Goal: Task Accomplishment & Management: Complete application form

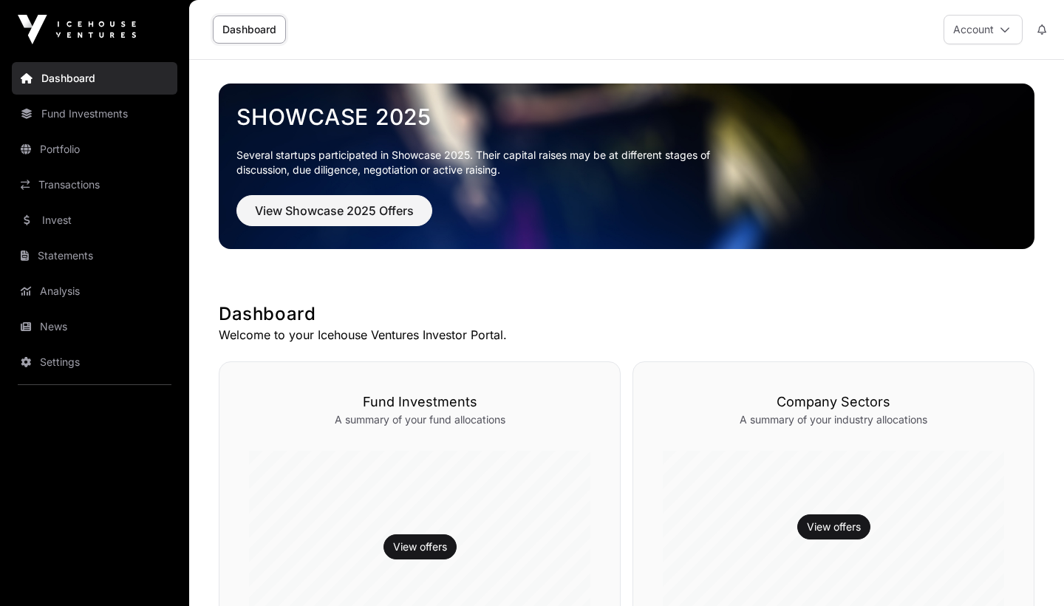
click at [986, 26] on button "Account" at bounding box center [982, 30] width 79 height 30
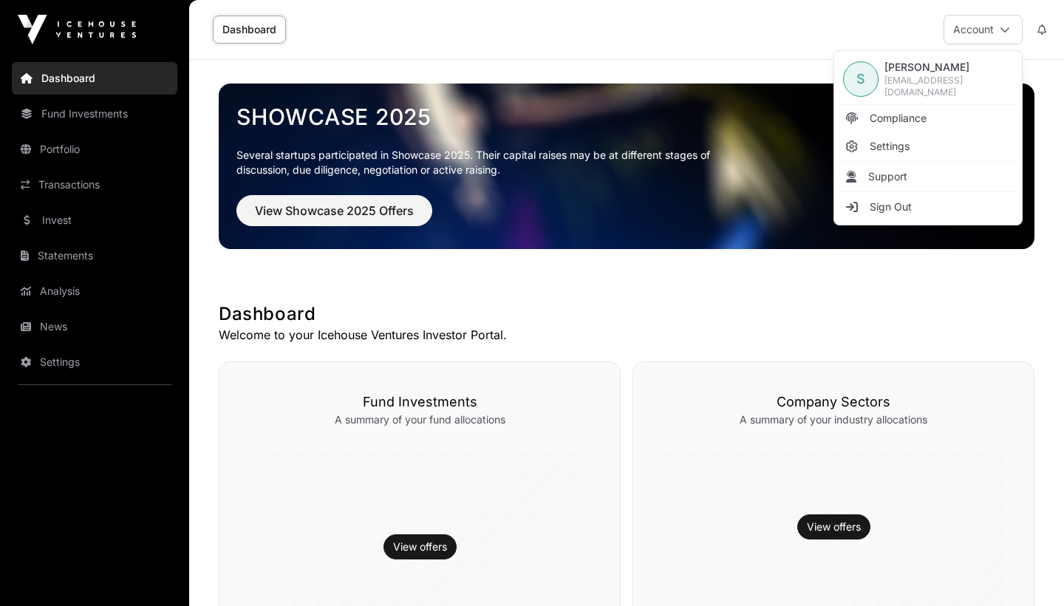
click at [80, 117] on link "Fund Investments" at bounding box center [94, 113] width 165 height 32
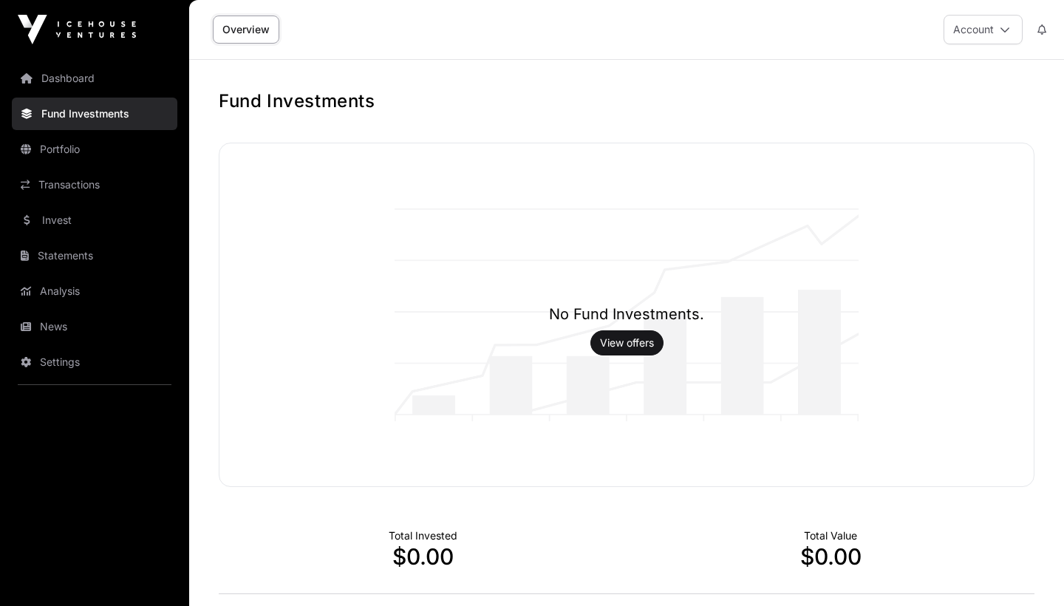
click at [72, 153] on link "Portfolio" at bounding box center [94, 149] width 165 height 32
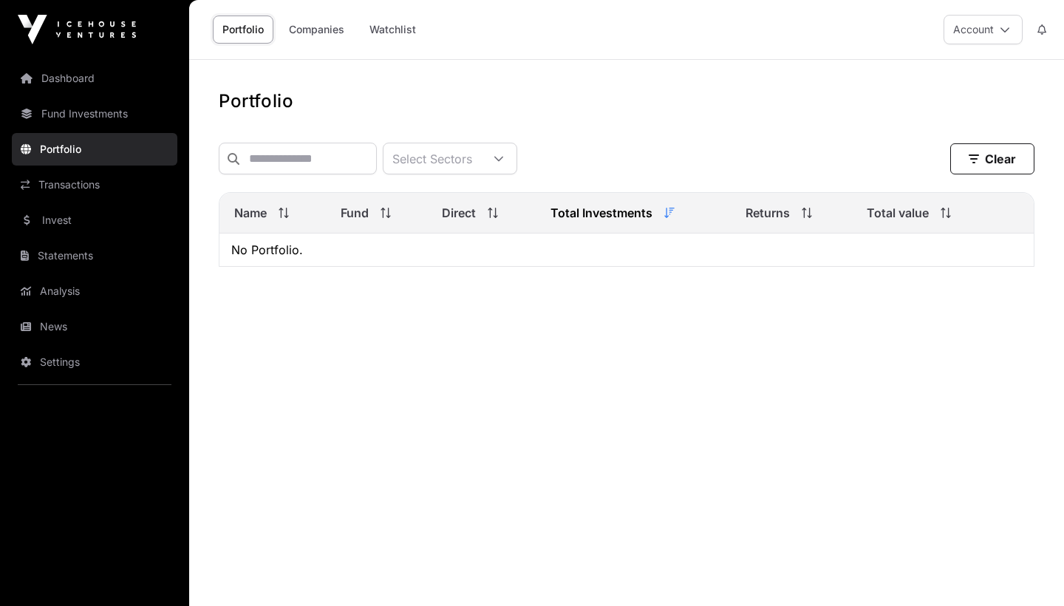
click at [62, 191] on link "Transactions" at bounding box center [94, 184] width 165 height 32
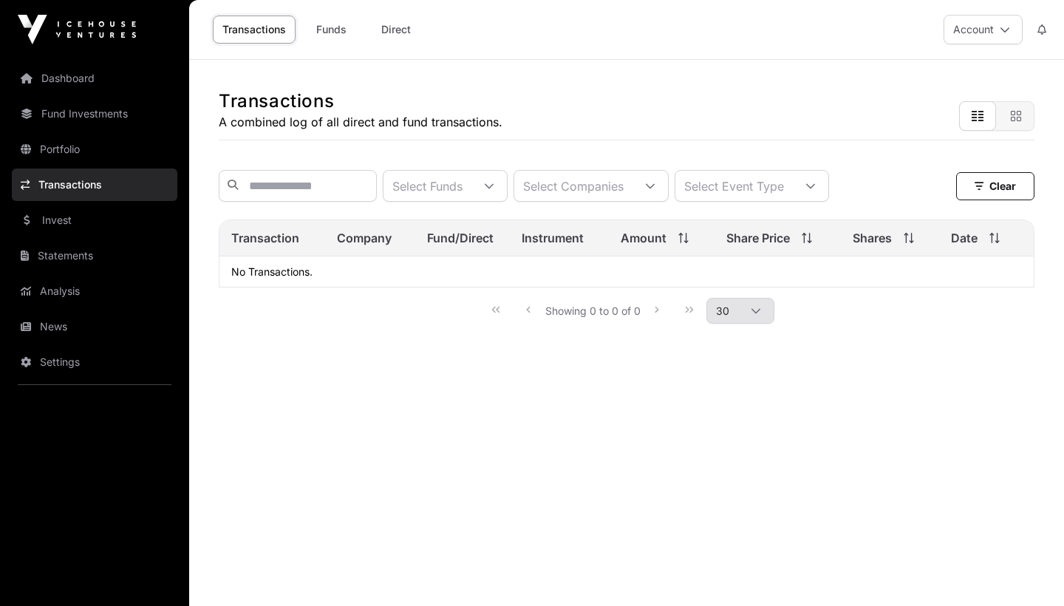
click at [60, 213] on link "Invest" at bounding box center [94, 220] width 165 height 32
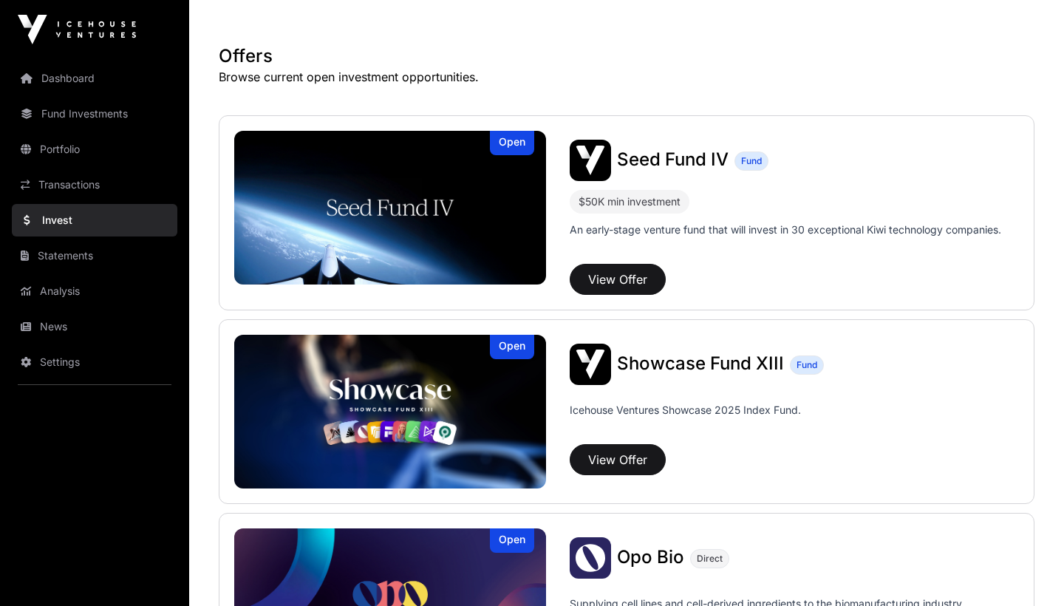
scroll to position [263, 0]
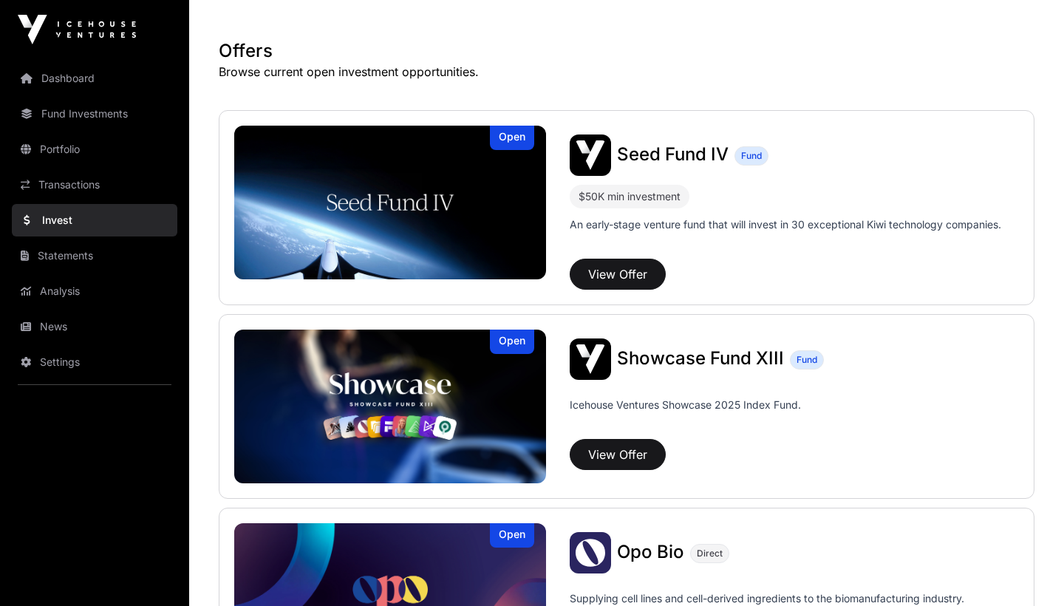
click at [58, 363] on link "Settings" at bounding box center [94, 362] width 165 height 32
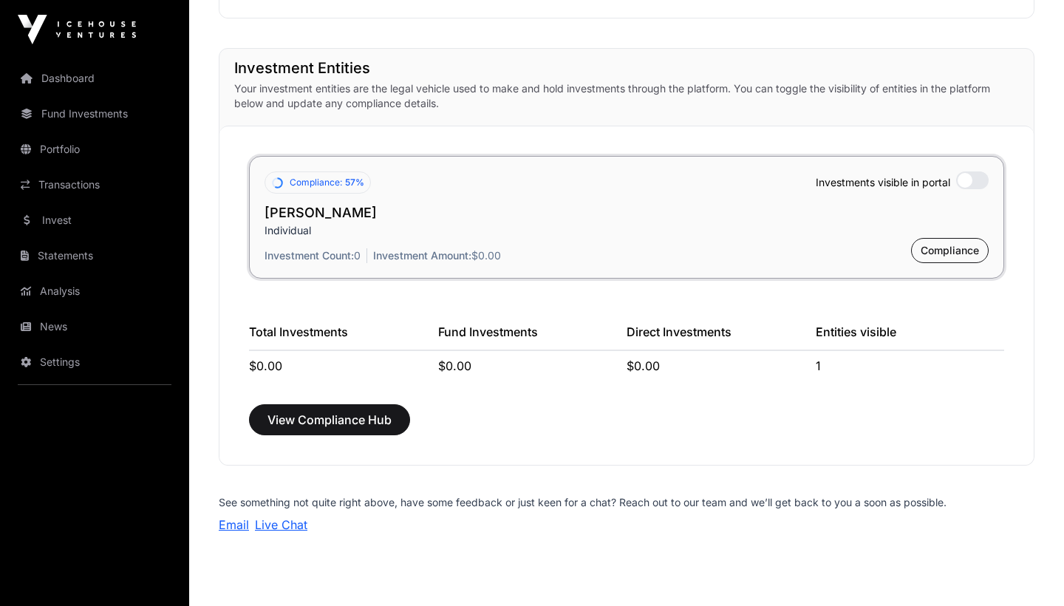
scroll to position [1077, 0]
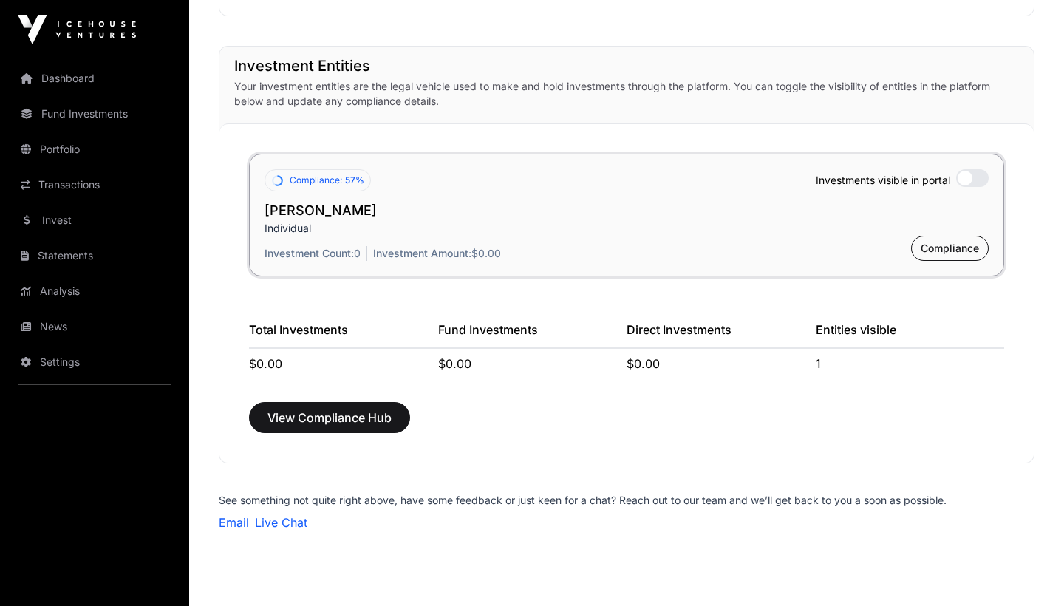
click at [930, 250] on span "Compliance" at bounding box center [949, 248] width 58 height 15
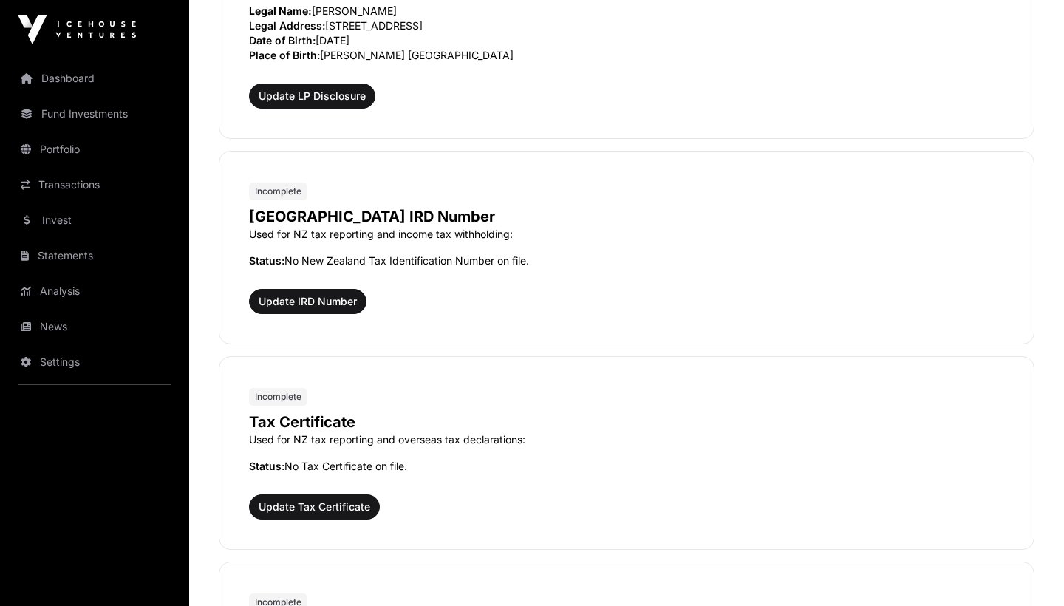
scroll to position [1312, 0]
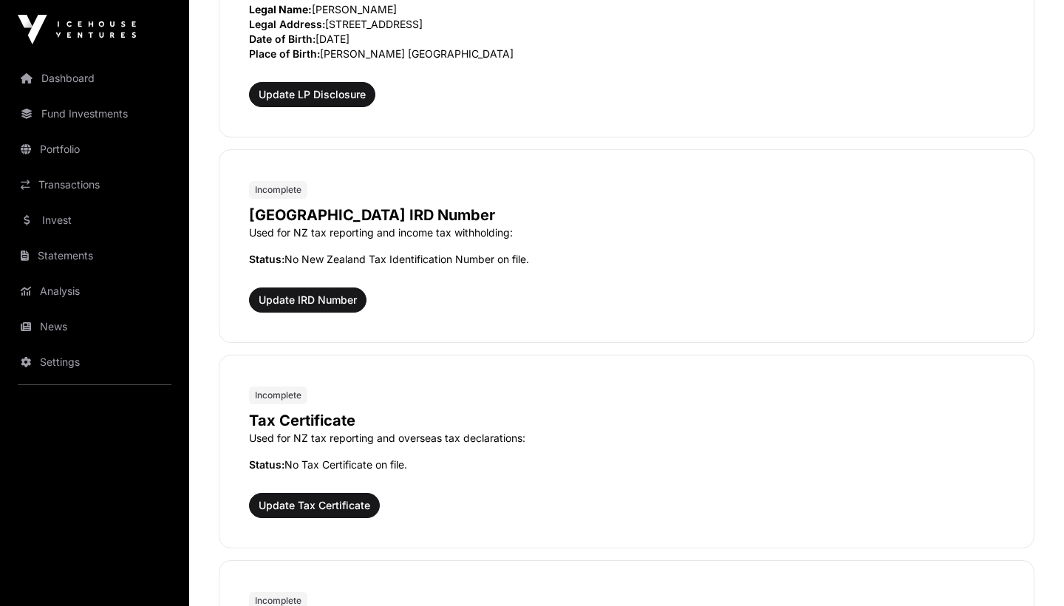
click at [336, 309] on button "Update IRD Number" at bounding box center [307, 299] width 117 height 25
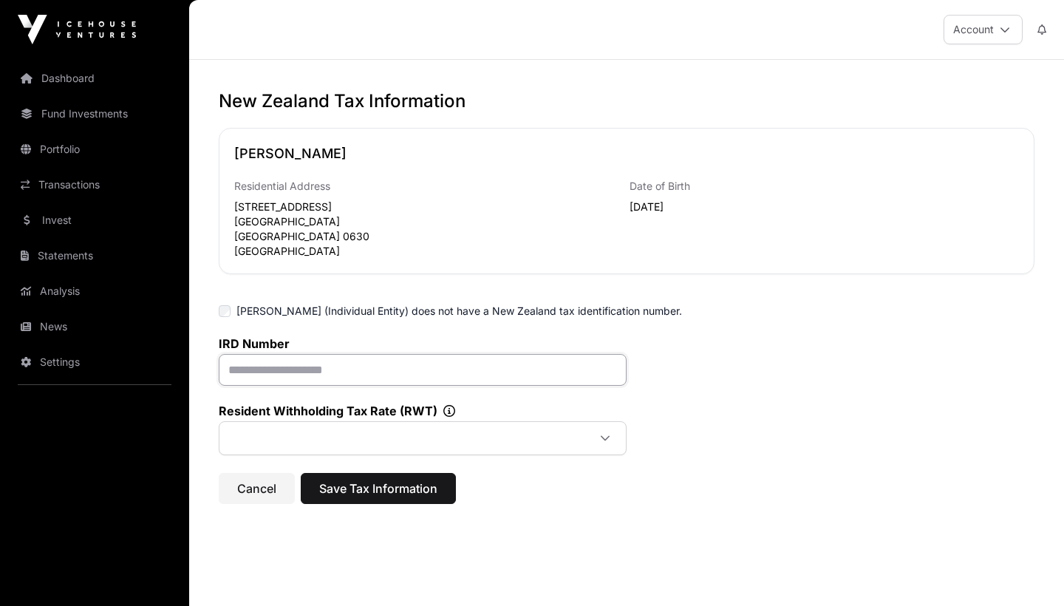
paste input "**********"
type input "**********"
click at [382, 489] on span "Save Tax Information" at bounding box center [378, 488] width 118 height 18
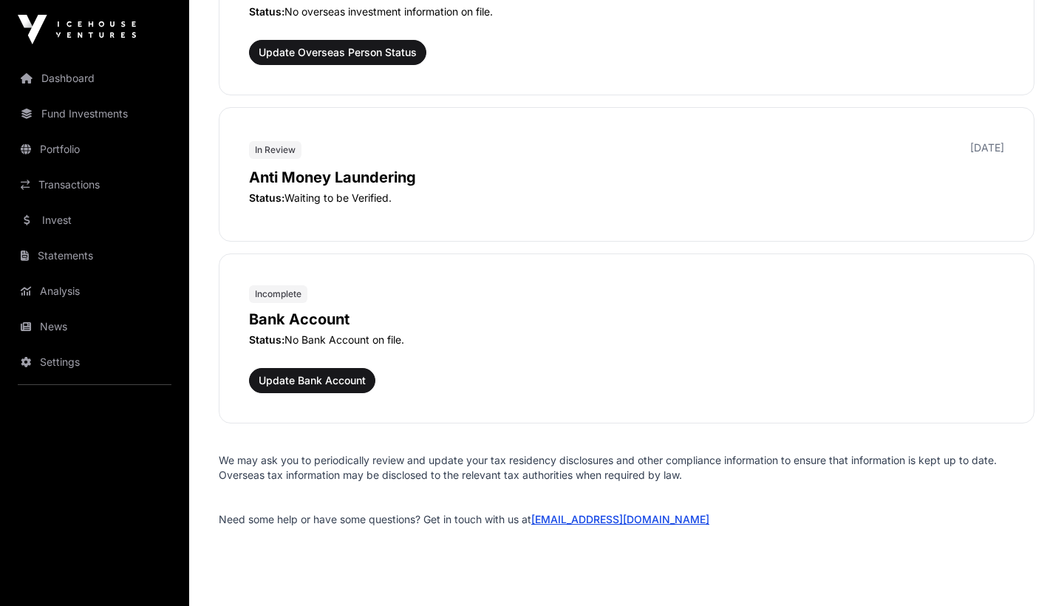
scroll to position [2107, 0]
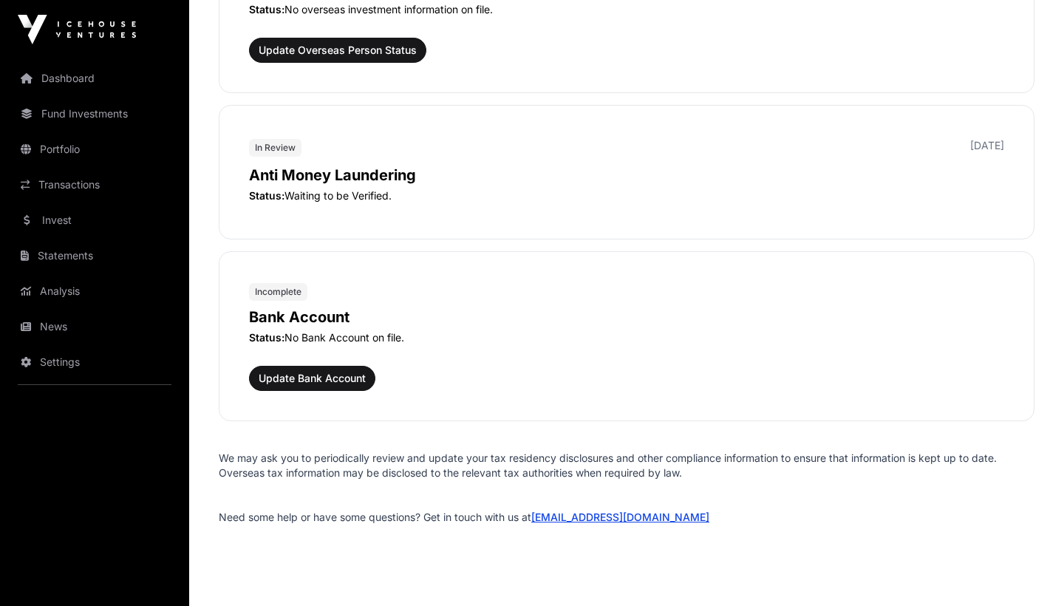
click at [335, 376] on span "Update Bank Account" at bounding box center [312, 378] width 107 height 15
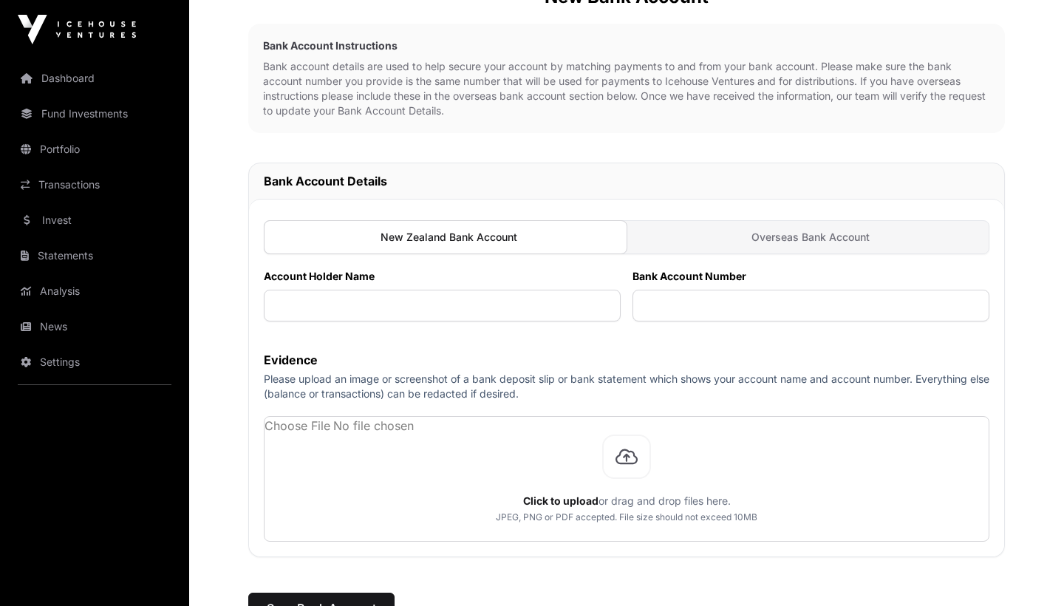
scroll to position [181, 0]
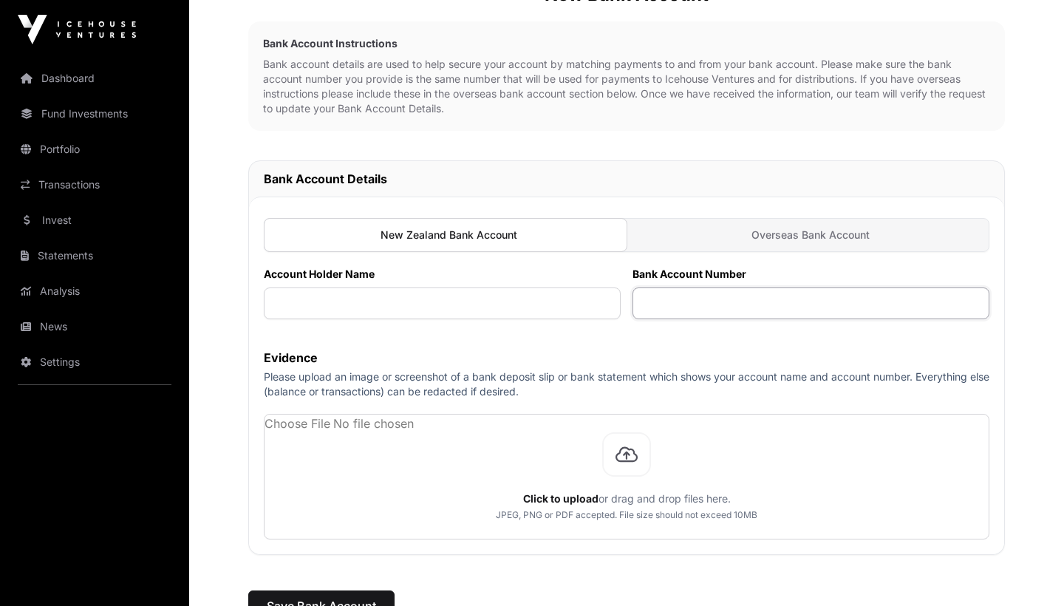
click at [651, 306] on input "text" at bounding box center [810, 303] width 357 height 32
paste input "**********"
drag, startPoint x: 765, startPoint y: 303, endPoint x: 968, endPoint y: 307, distance: 202.4
click at [968, 307] on input "**********" at bounding box center [810, 303] width 357 height 32
type input "**********"
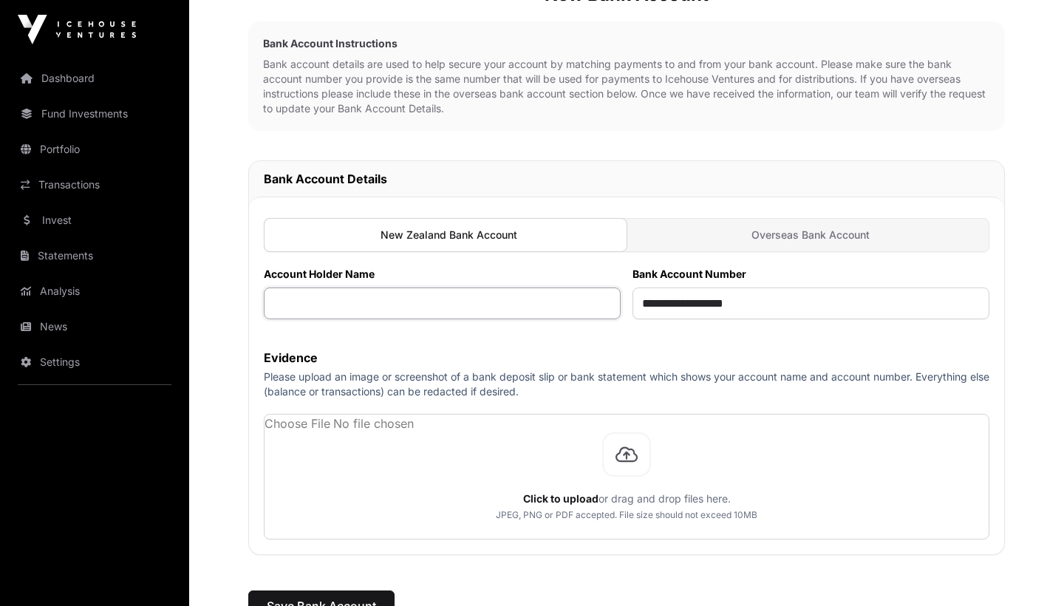
click at [308, 301] on input "text" at bounding box center [442, 303] width 357 height 32
paste input "**********"
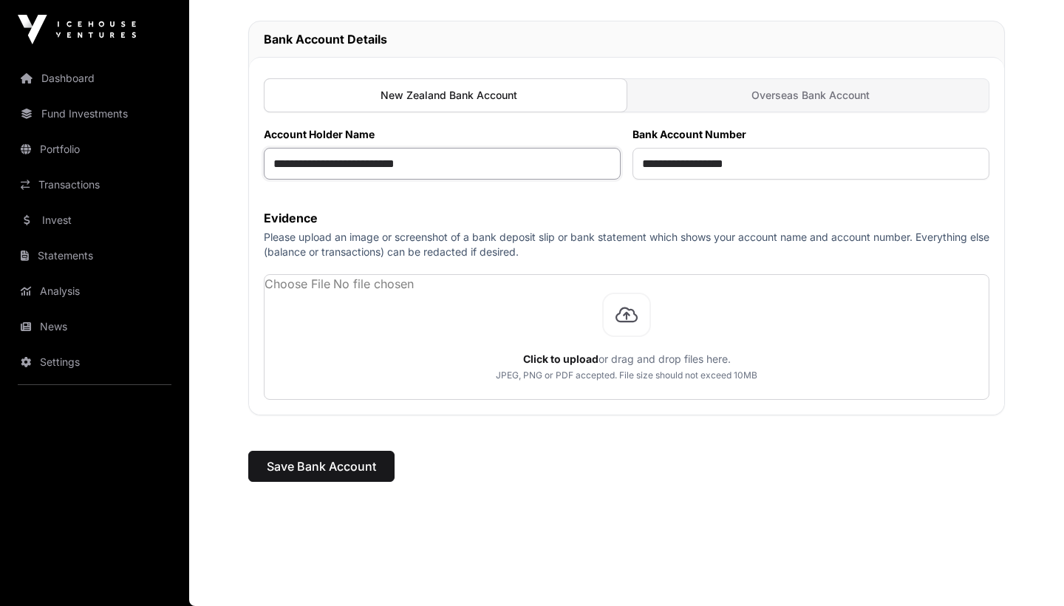
scroll to position [323, 0]
type input "**********"
drag, startPoint x: 326, startPoint y: 240, endPoint x: 553, endPoint y: 253, distance: 227.1
click at [553, 253] on p "Please upload an image or screenshot of a bank deposit slip or bank statement w…" at bounding box center [626, 245] width 725 height 30
click at [631, 318] on input "file" at bounding box center [626, 337] width 724 height 124
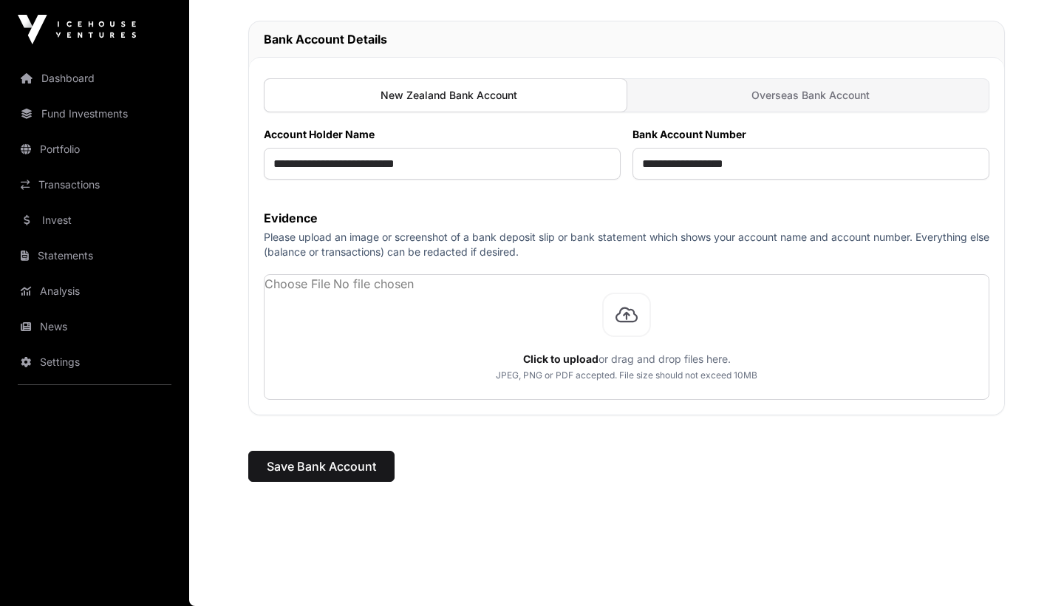
scroll to position [261, 0]
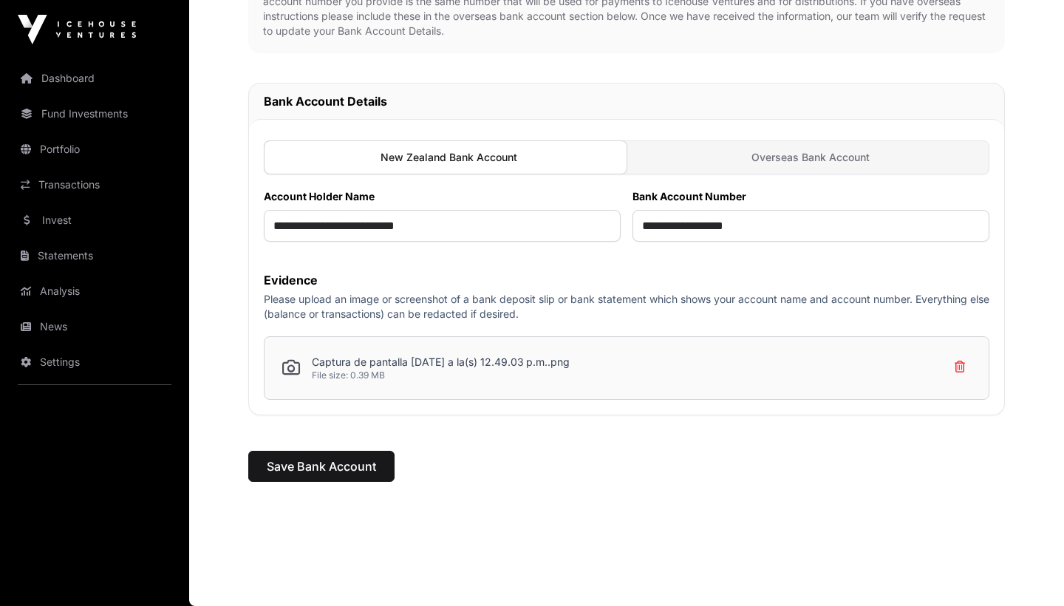
click at [335, 470] on span "Save Bank Account" at bounding box center [321, 466] width 109 height 18
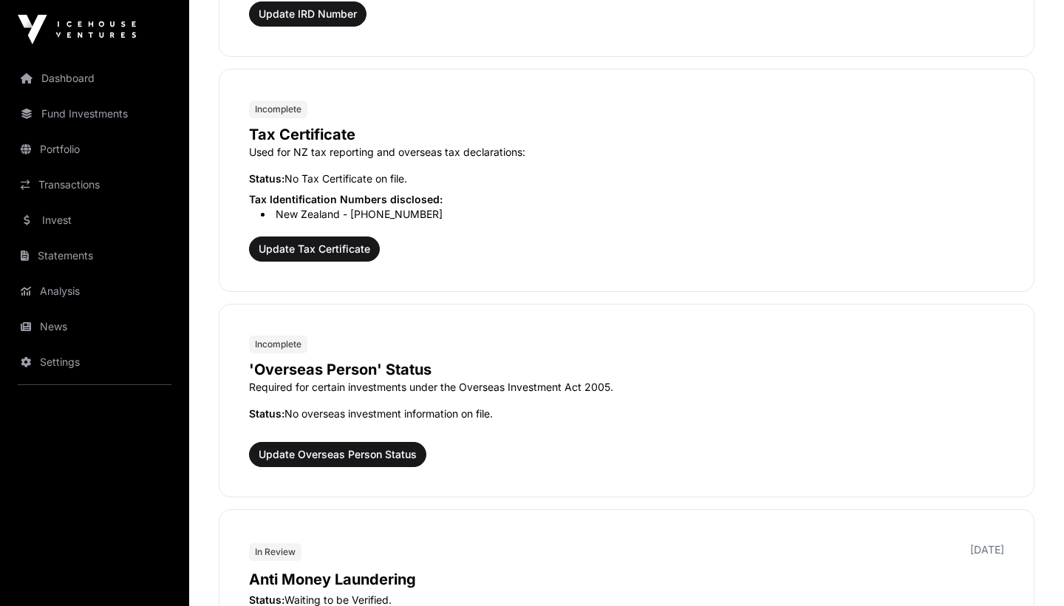
scroll to position [1706, 0]
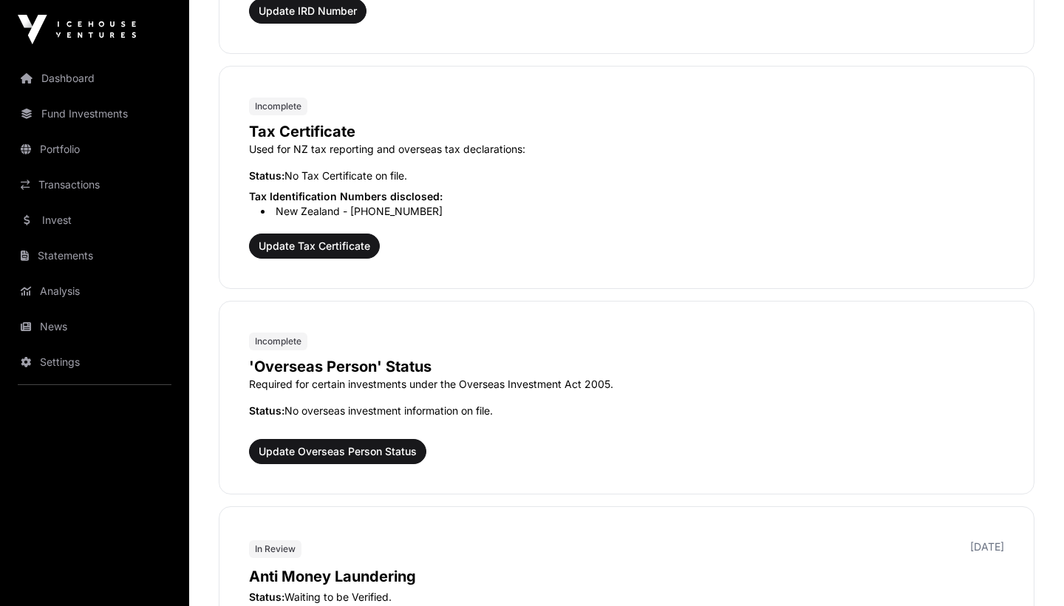
click at [349, 250] on span "Update Tax Certificate" at bounding box center [315, 246] width 112 height 15
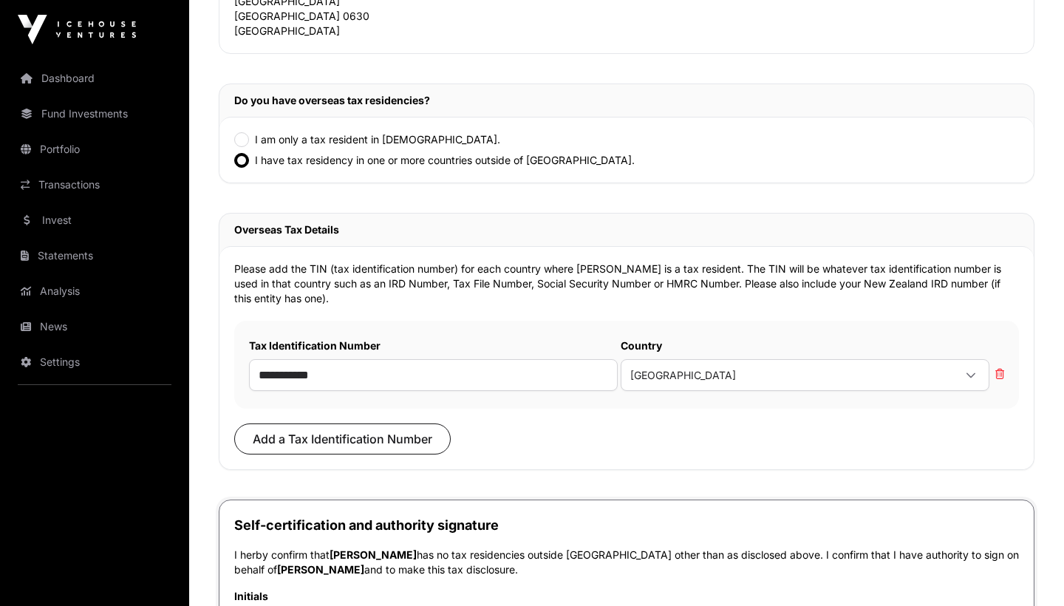
scroll to position [318, 0]
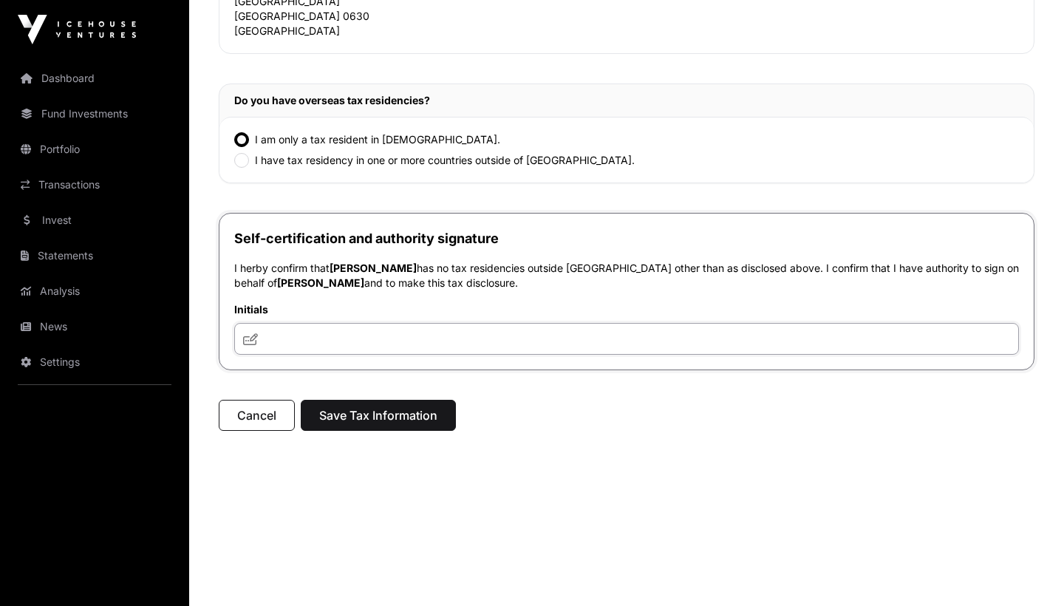
click at [307, 337] on input "text" at bounding box center [626, 339] width 784 height 32
type input "*"
type input "***"
click at [408, 423] on span "Save Tax Information" at bounding box center [378, 415] width 118 height 18
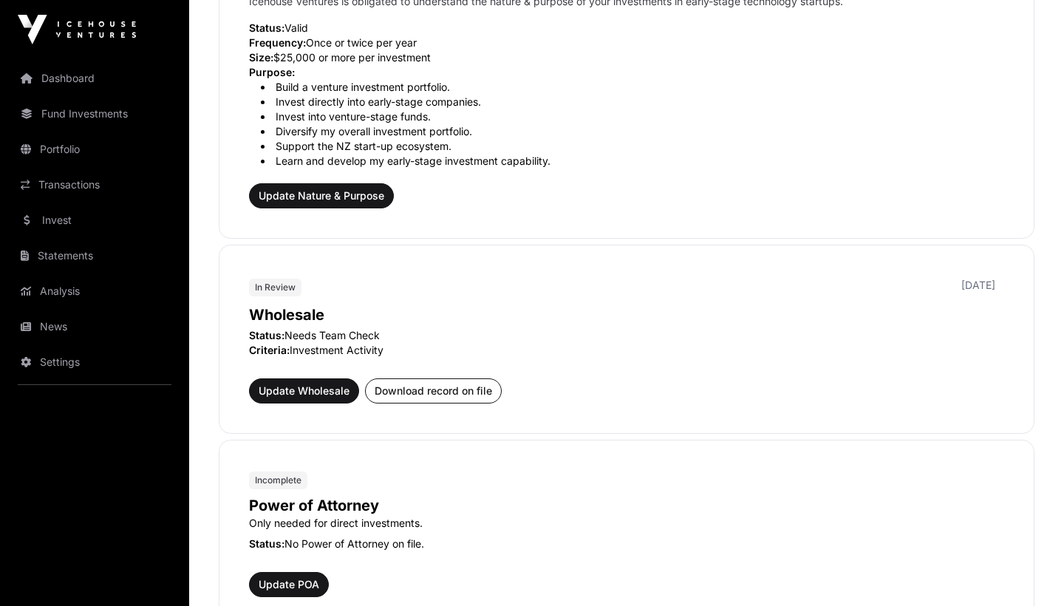
scroll to position [621, 0]
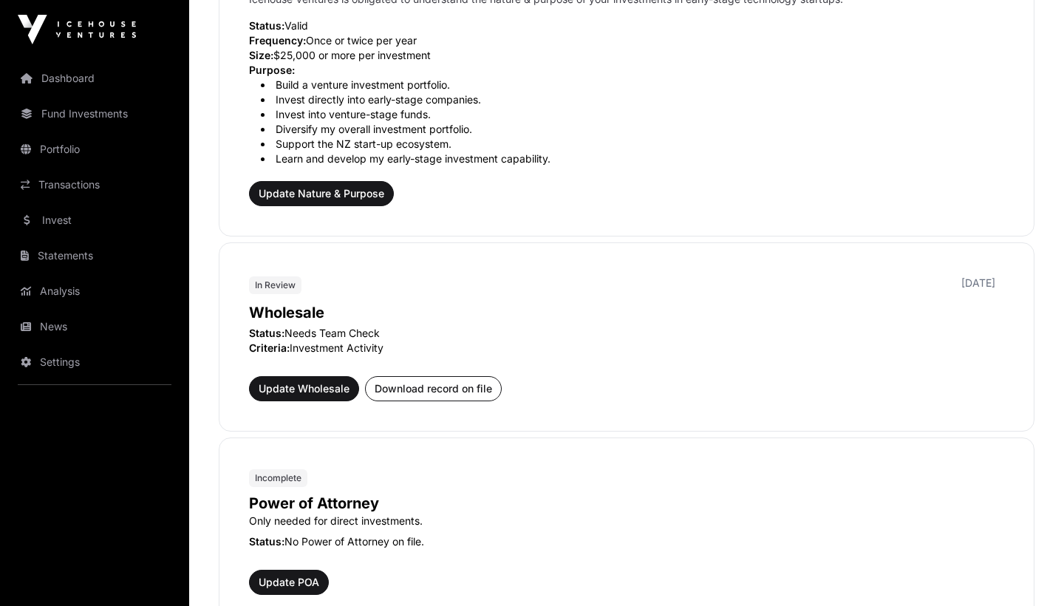
click at [325, 388] on span "Update Wholesale" at bounding box center [304, 388] width 91 height 15
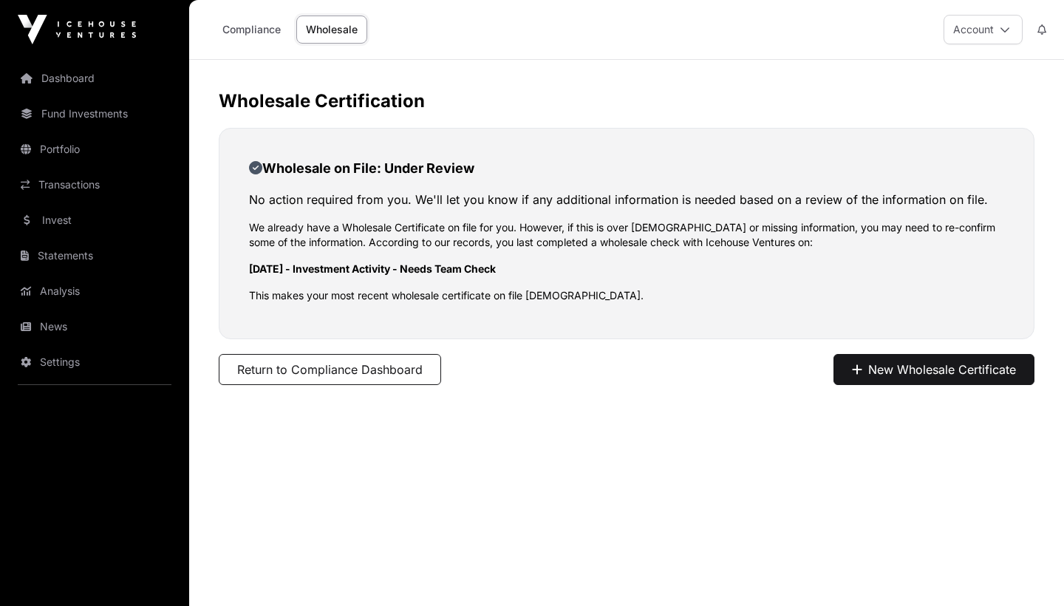
click at [394, 366] on button "Return to Compliance Dashboard" at bounding box center [330, 369] width 222 height 31
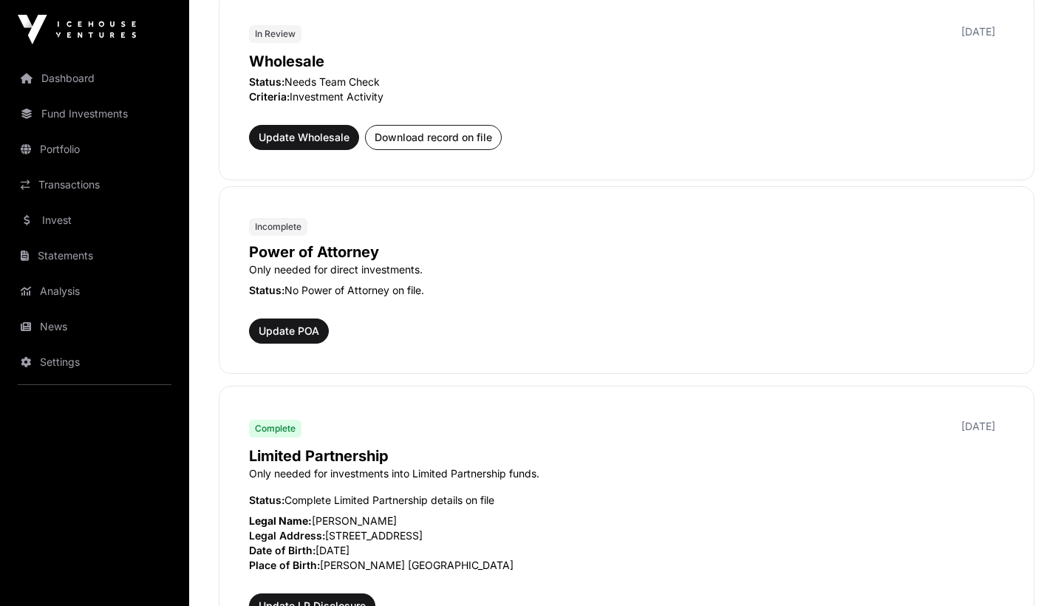
scroll to position [807, 0]
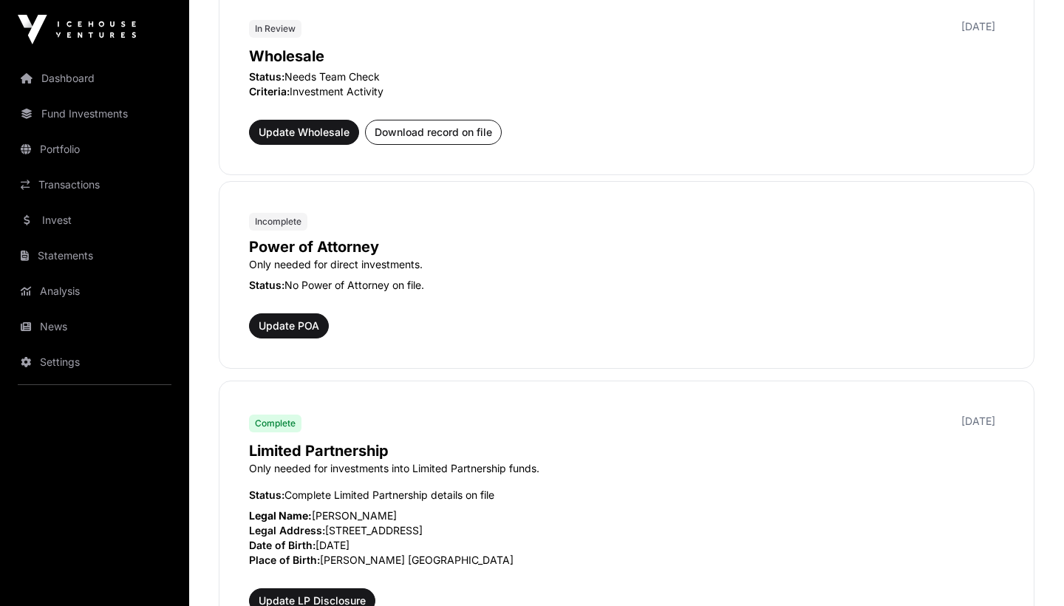
click at [284, 324] on span "Update POA" at bounding box center [289, 325] width 61 height 15
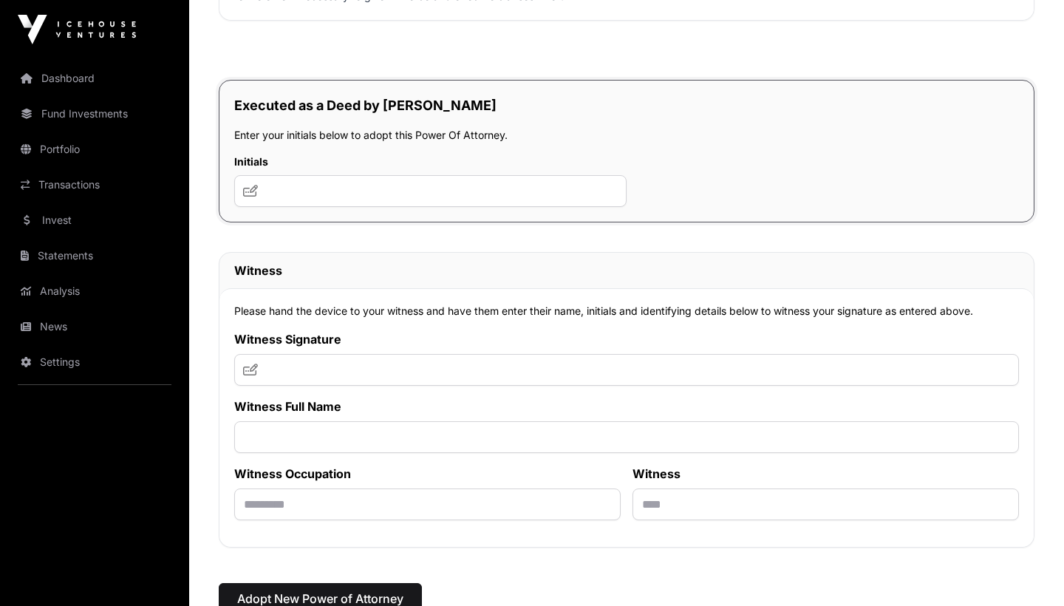
scroll to position [8568, 0]
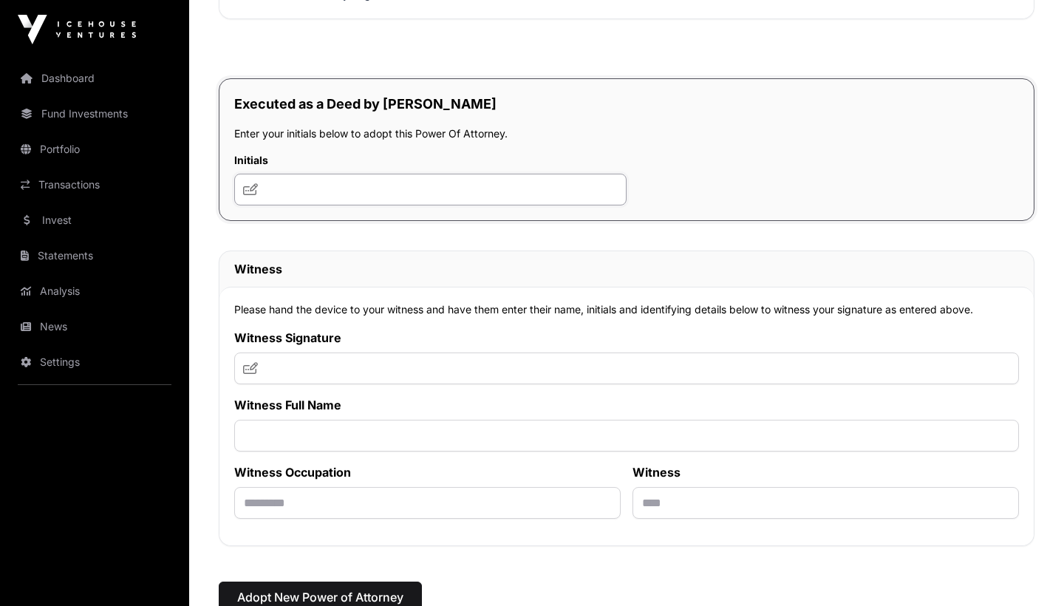
click at [368, 205] on input "text" at bounding box center [430, 190] width 392 height 32
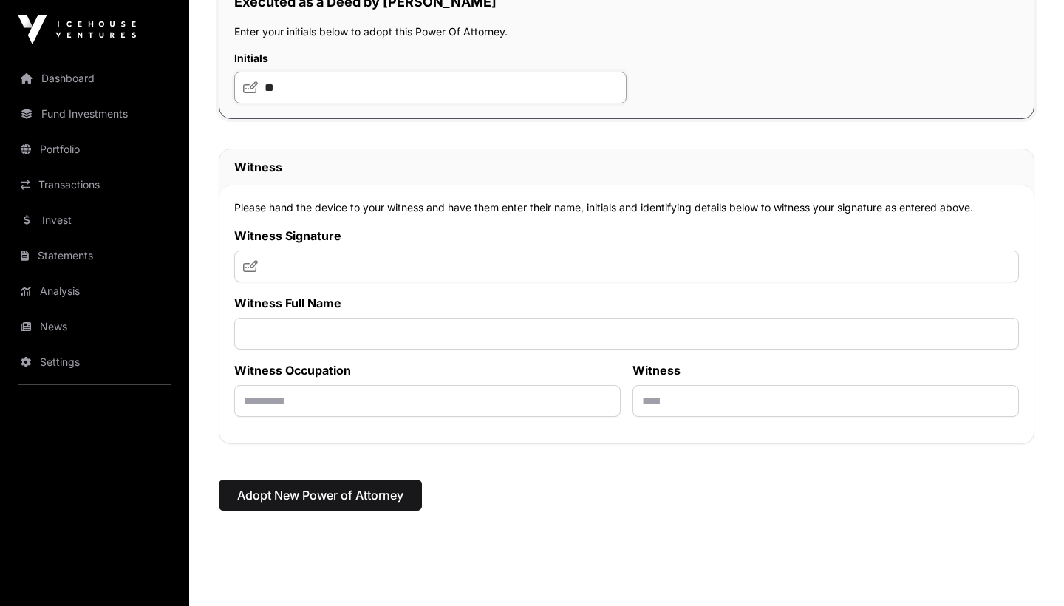
scroll to position [8674, 0]
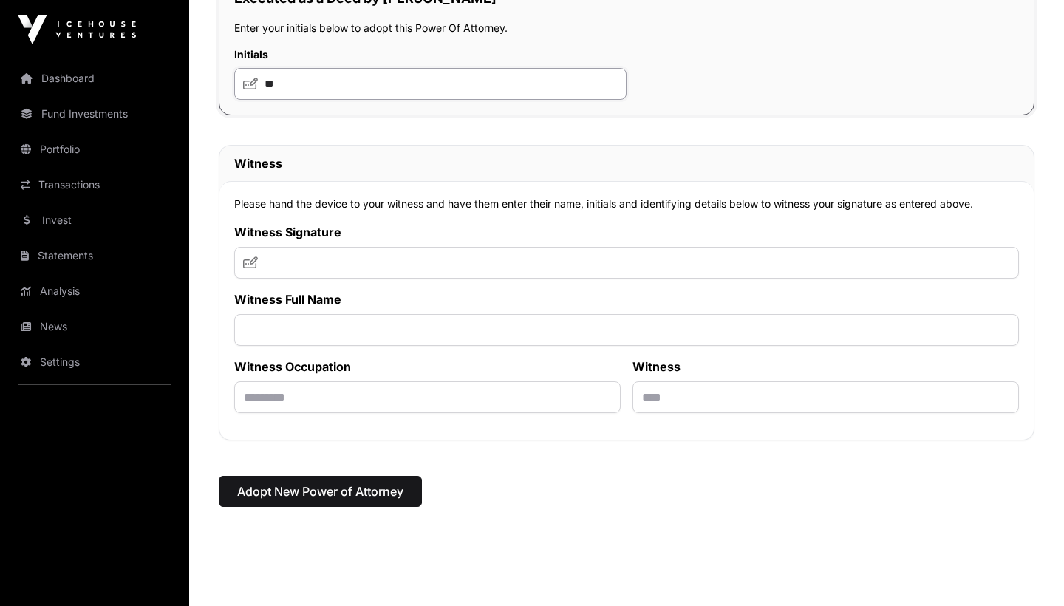
type input "**"
click at [348, 278] on input "text" at bounding box center [626, 263] width 784 height 32
type input "***"
type input "**********"
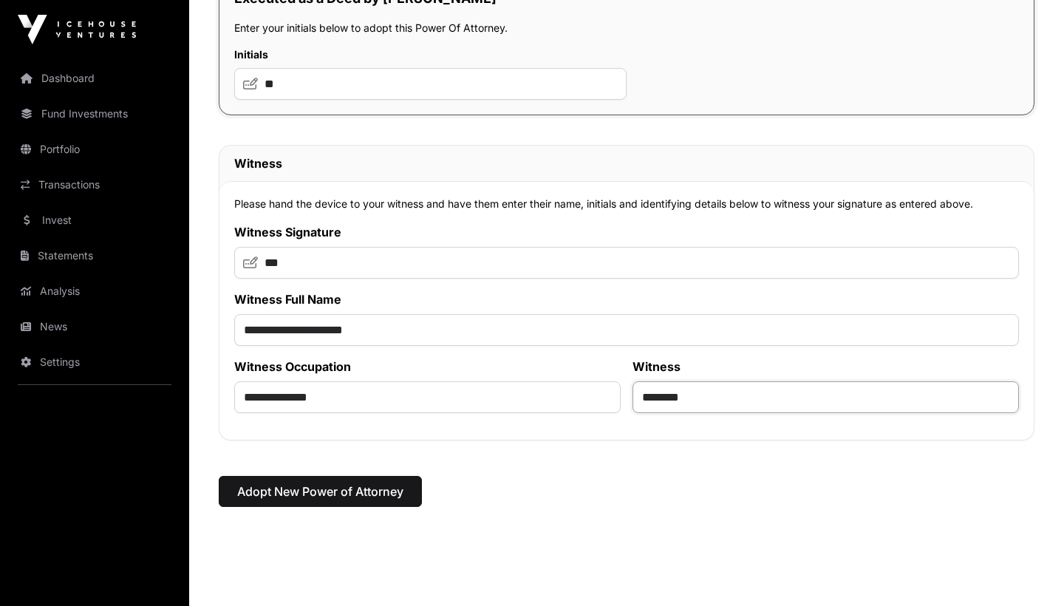
type input "********"
click at [377, 500] on span "Adopt New Power of Attorney" at bounding box center [320, 491] width 166 height 18
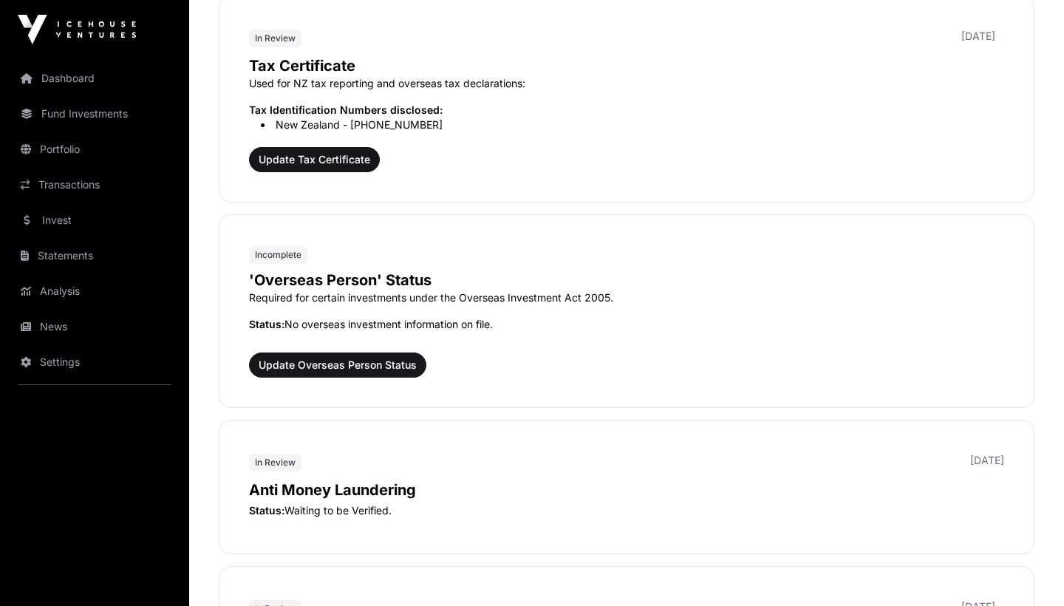
scroll to position [1781, 0]
click at [403, 354] on button "Update Overseas Person Status" at bounding box center [337, 364] width 177 height 25
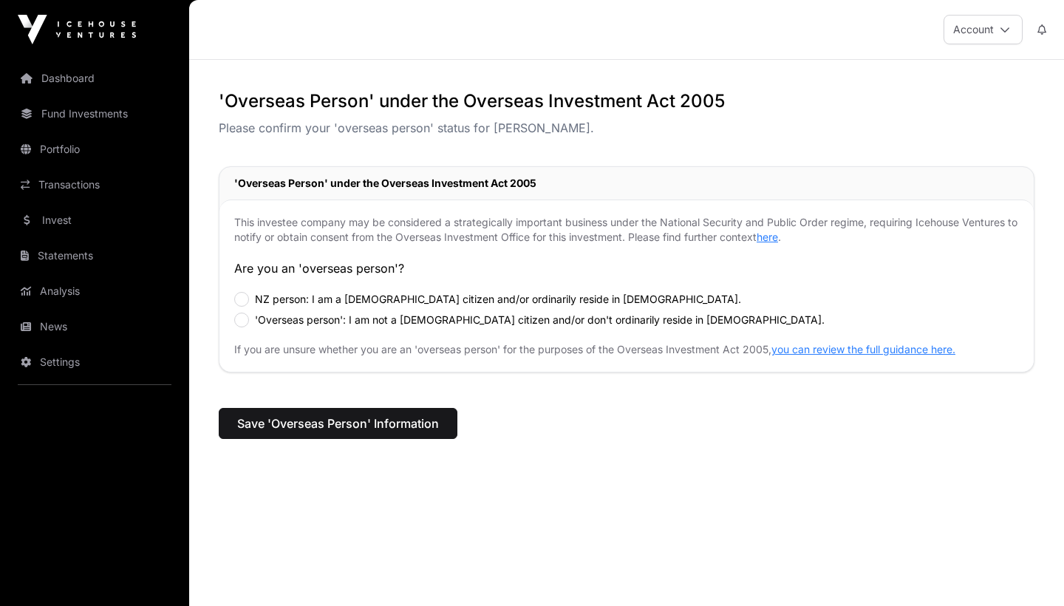
drag, startPoint x: 257, startPoint y: 265, endPoint x: 394, endPoint y: 275, distance: 137.0
click at [394, 275] on p "Are you an 'overseas person'?" at bounding box center [626, 268] width 784 height 18
click at [386, 431] on span "Save 'Overseas Person' Information" at bounding box center [338, 423] width 202 height 18
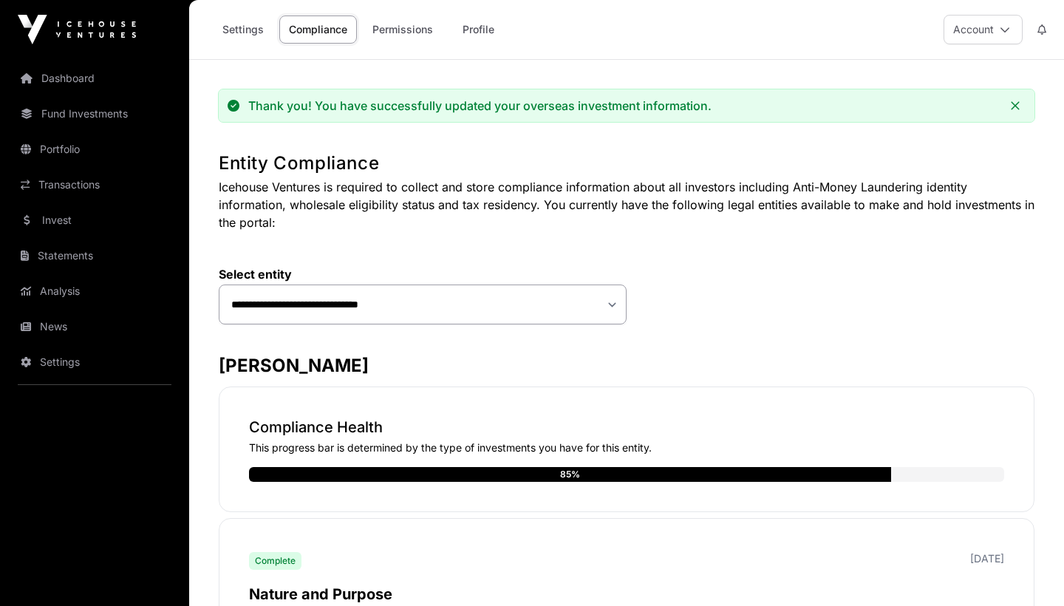
click at [244, 35] on link "Settings" at bounding box center [243, 30] width 61 height 28
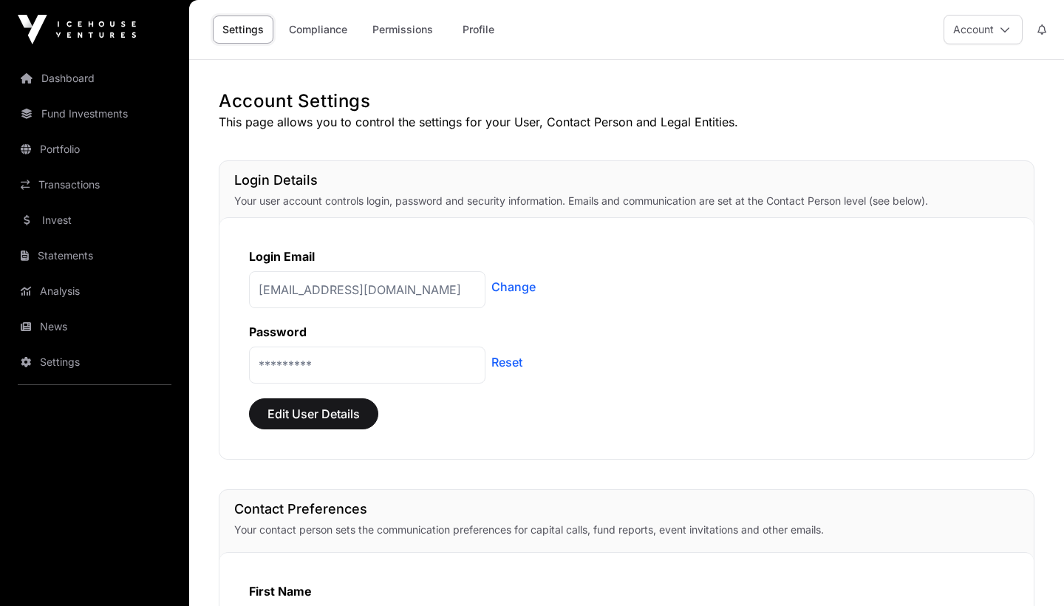
click at [81, 154] on link "Portfolio" at bounding box center [94, 149] width 165 height 32
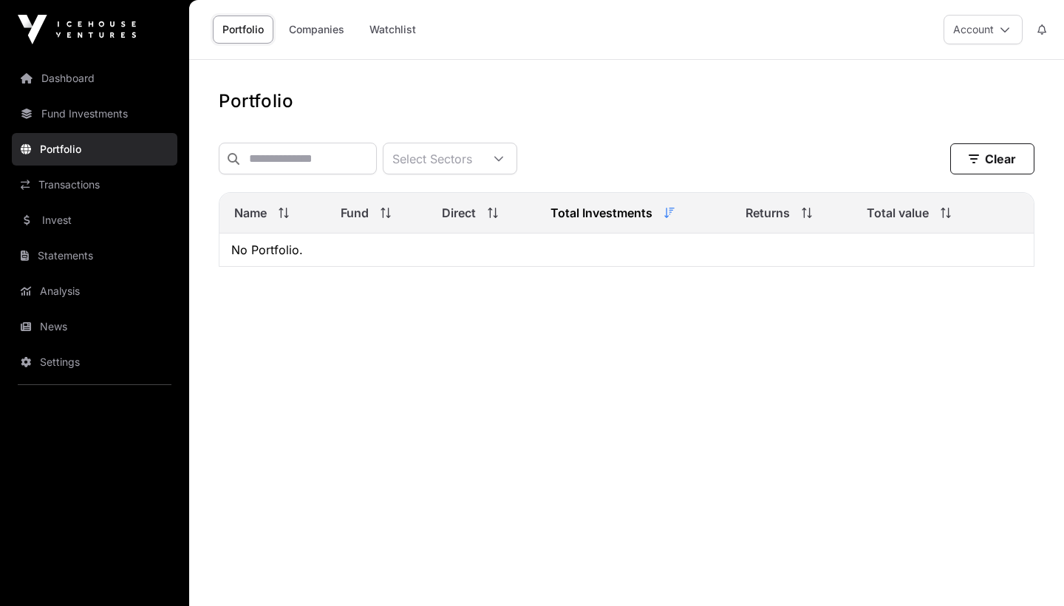
click at [67, 217] on link "Invest" at bounding box center [94, 220] width 165 height 32
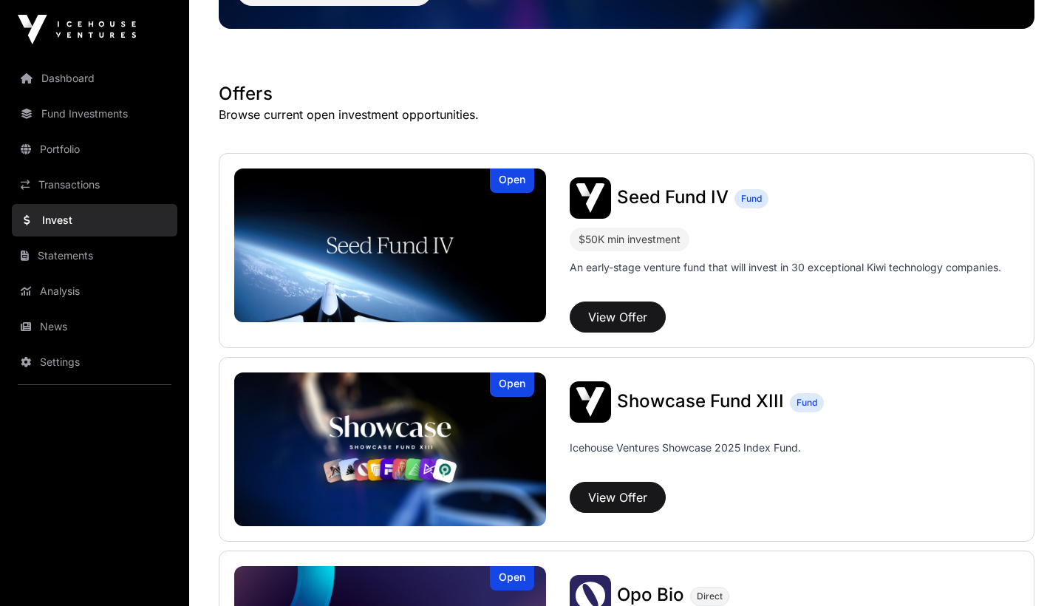
scroll to position [229, 0]
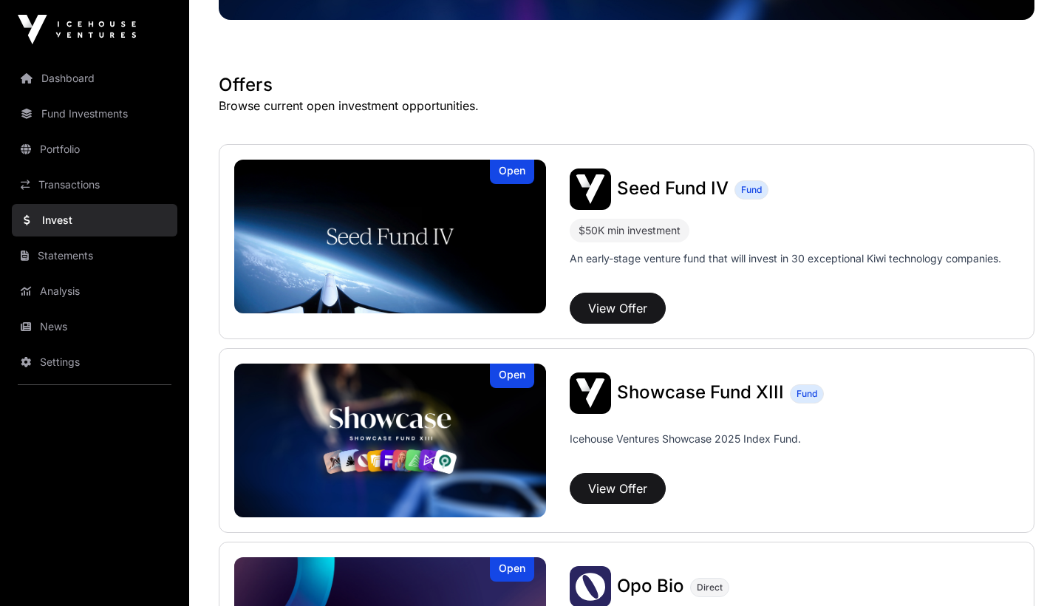
click at [605, 309] on button "View Offer" at bounding box center [617, 307] width 96 height 31
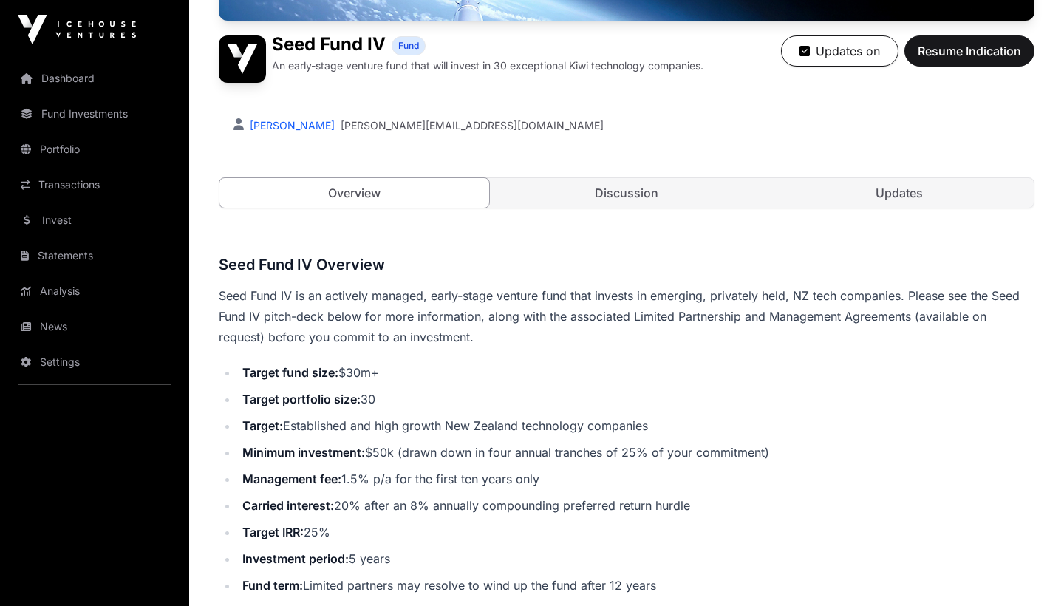
scroll to position [338, 0]
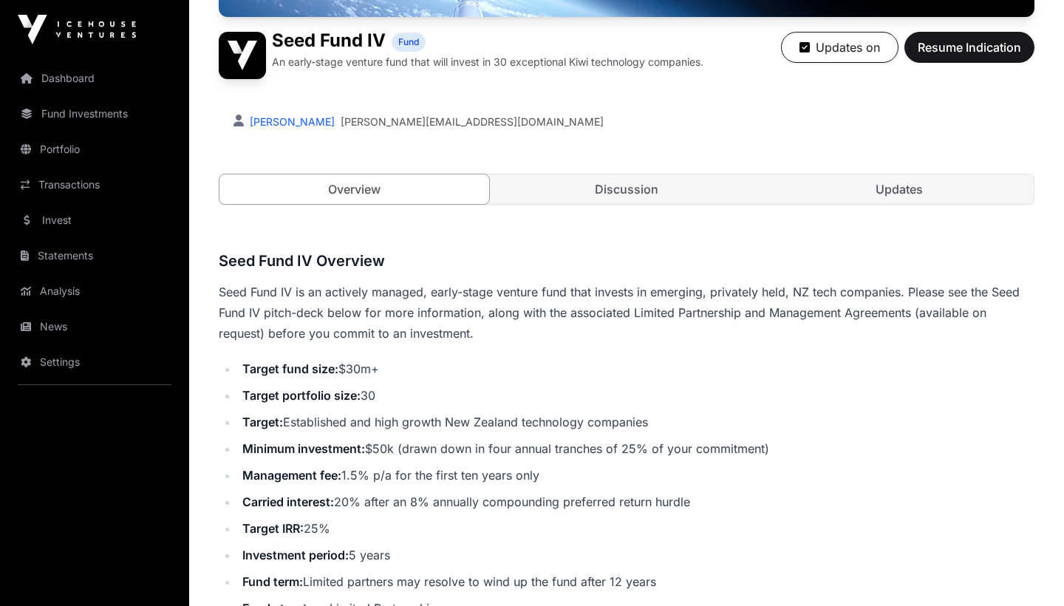
click at [959, 54] on span "Resume Indication" at bounding box center [968, 47] width 103 height 18
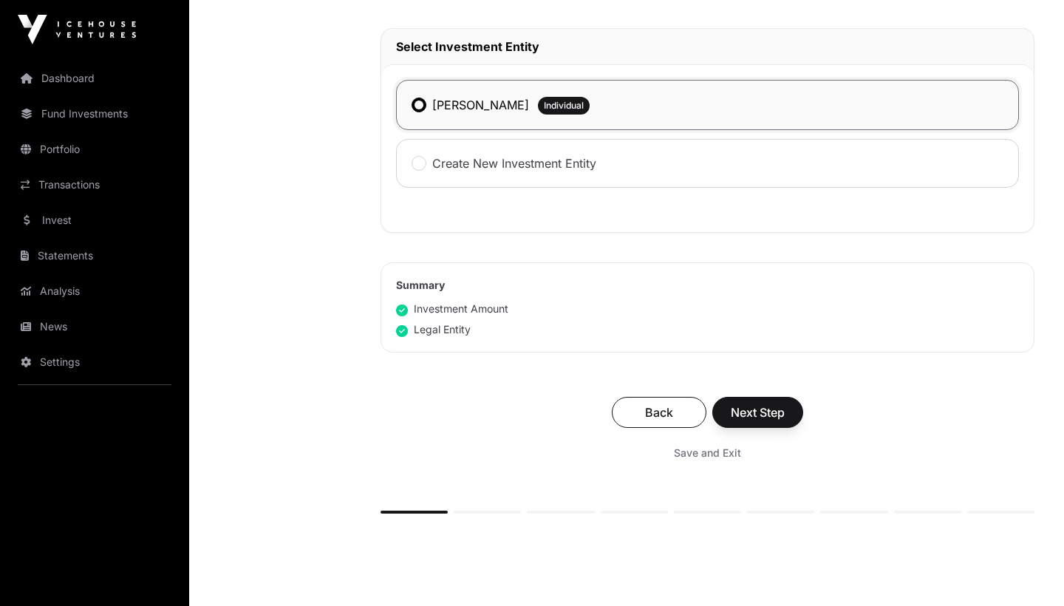
scroll to position [785, 0]
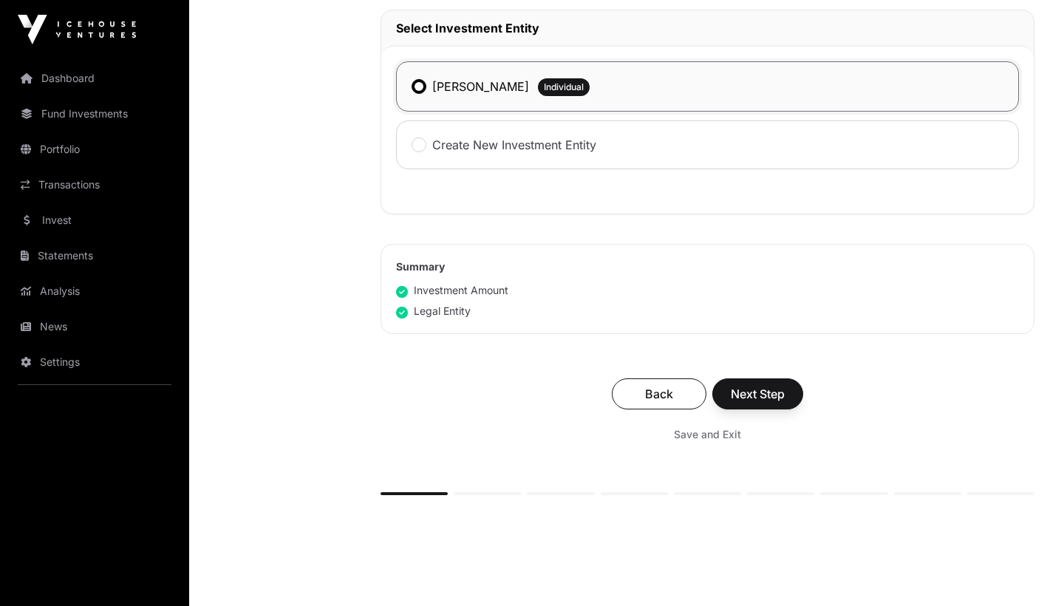
click at [759, 390] on span "Next Step" at bounding box center [757, 394] width 54 height 18
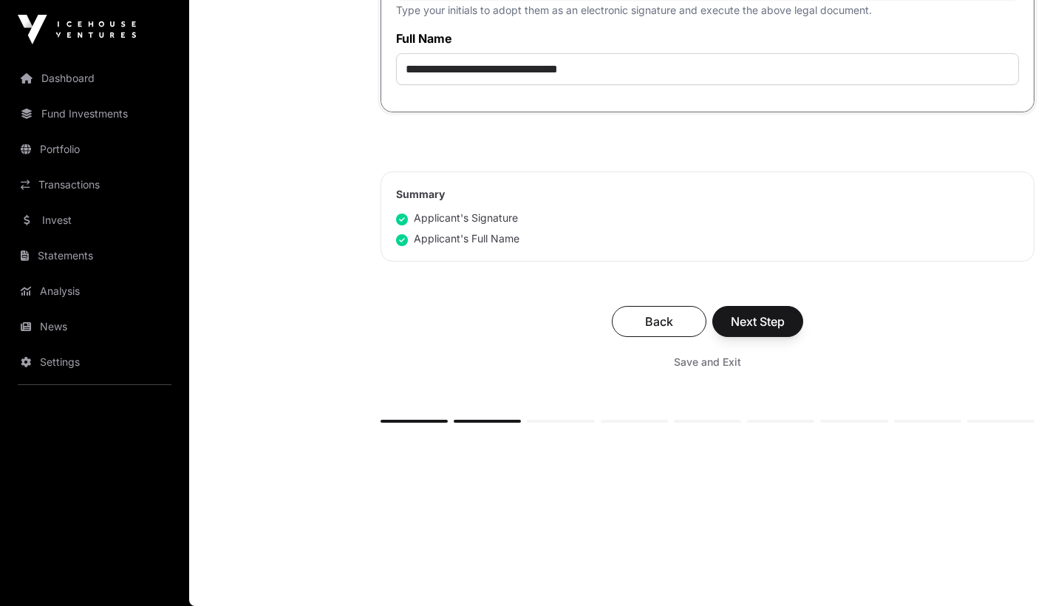
scroll to position [4056, 0]
click at [763, 322] on span "Next Step" at bounding box center [757, 321] width 54 height 18
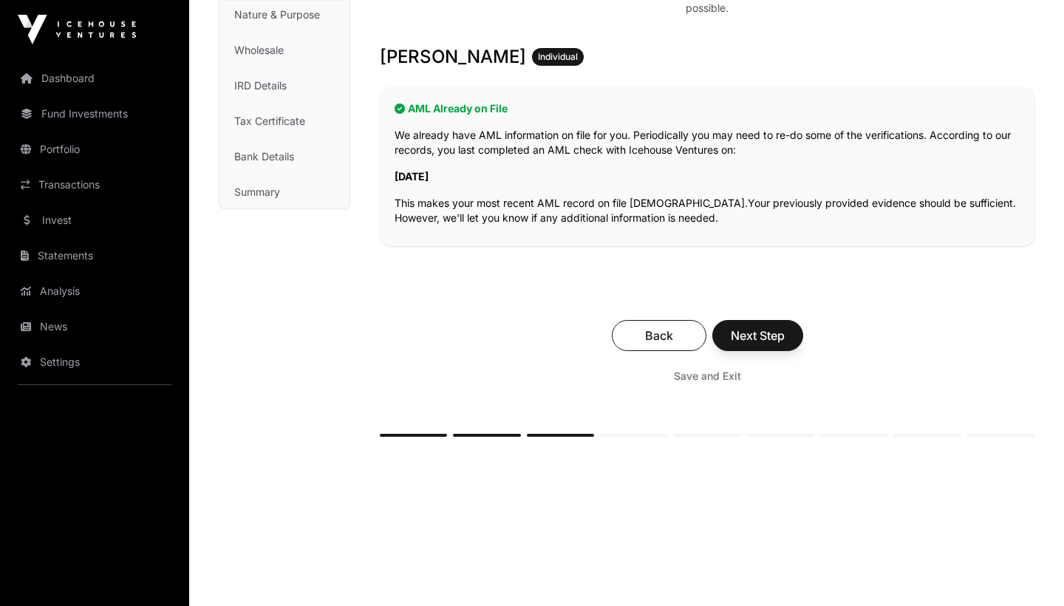
scroll to position [239, 0]
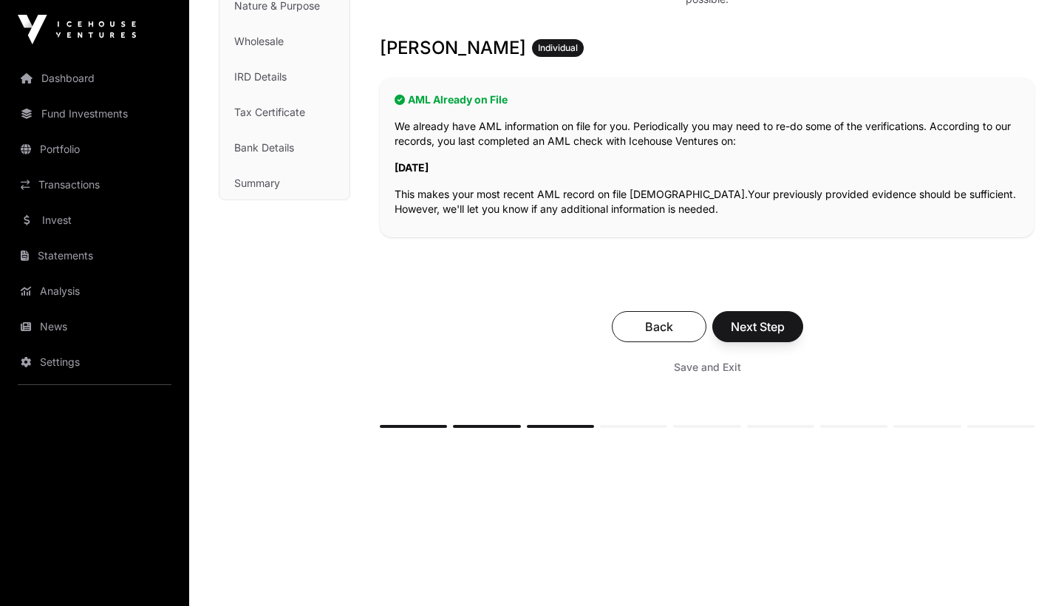
click at [757, 336] on button "Next Step" at bounding box center [757, 326] width 91 height 31
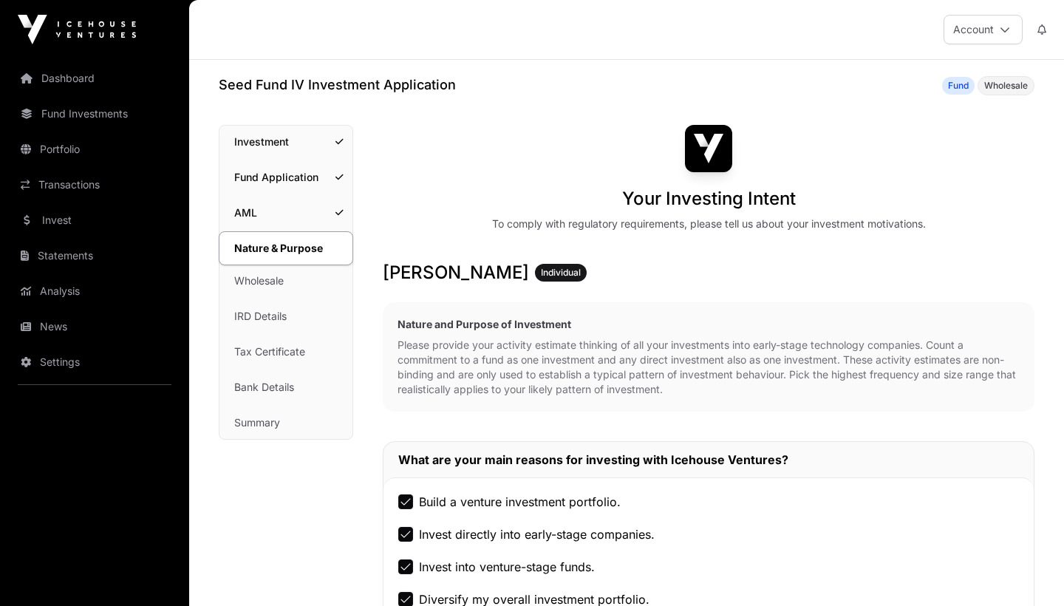
scroll to position [9, 0]
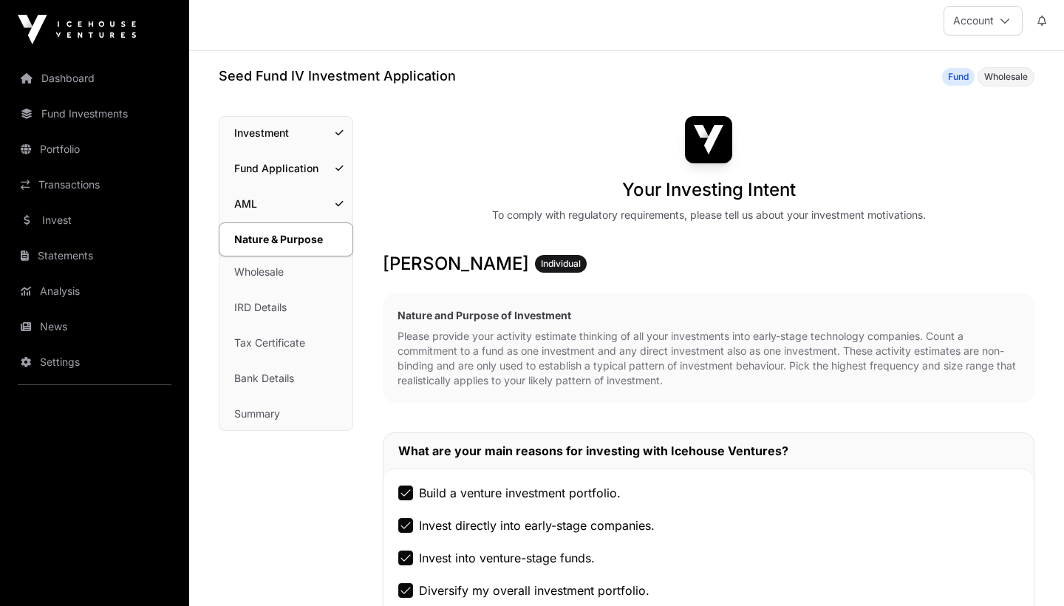
click at [275, 126] on link "Investment" at bounding box center [285, 133] width 133 height 32
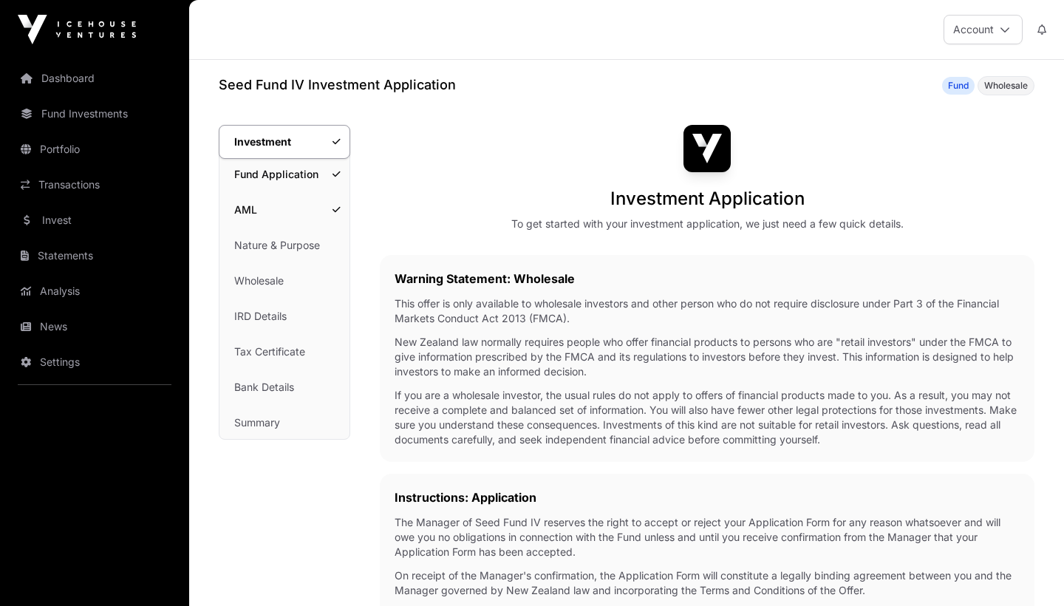
click at [278, 171] on link "Fund Application" at bounding box center [284, 174] width 130 height 32
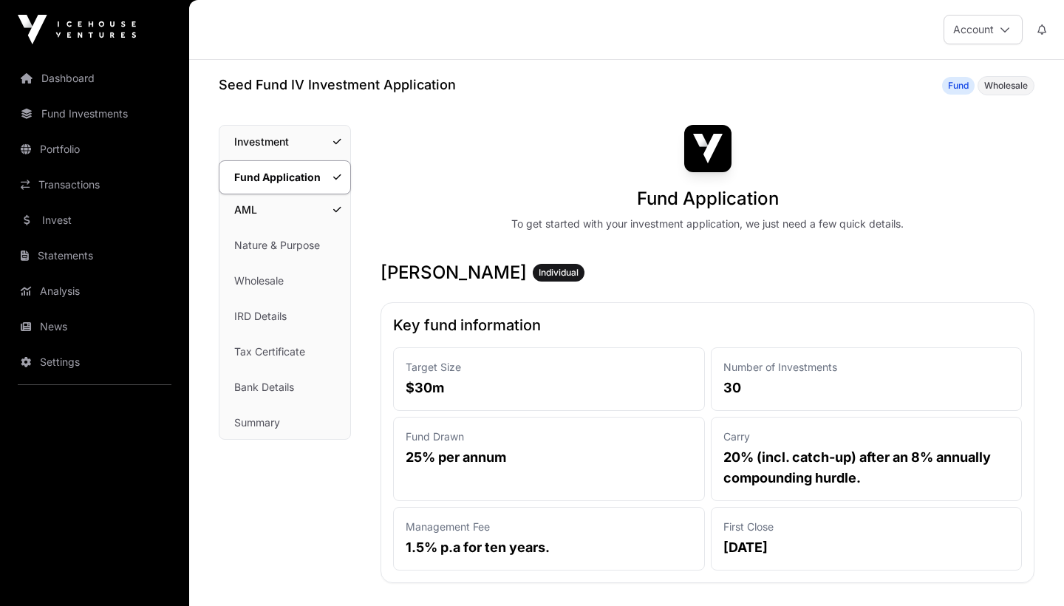
click at [298, 210] on link "AML" at bounding box center [284, 210] width 131 height 32
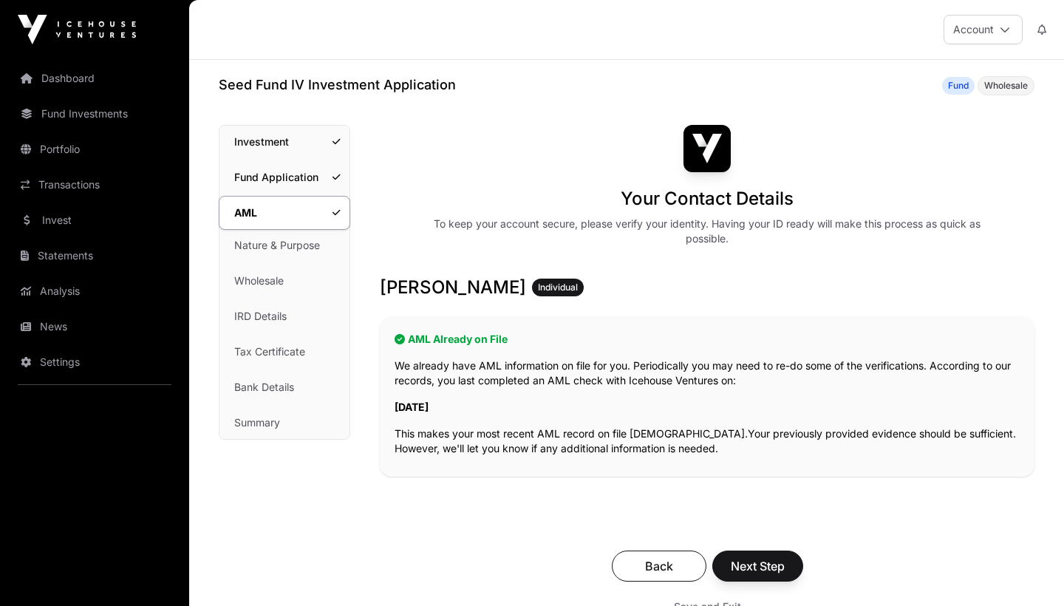
click at [298, 248] on link "Nature & Purpose" at bounding box center [284, 245] width 130 height 32
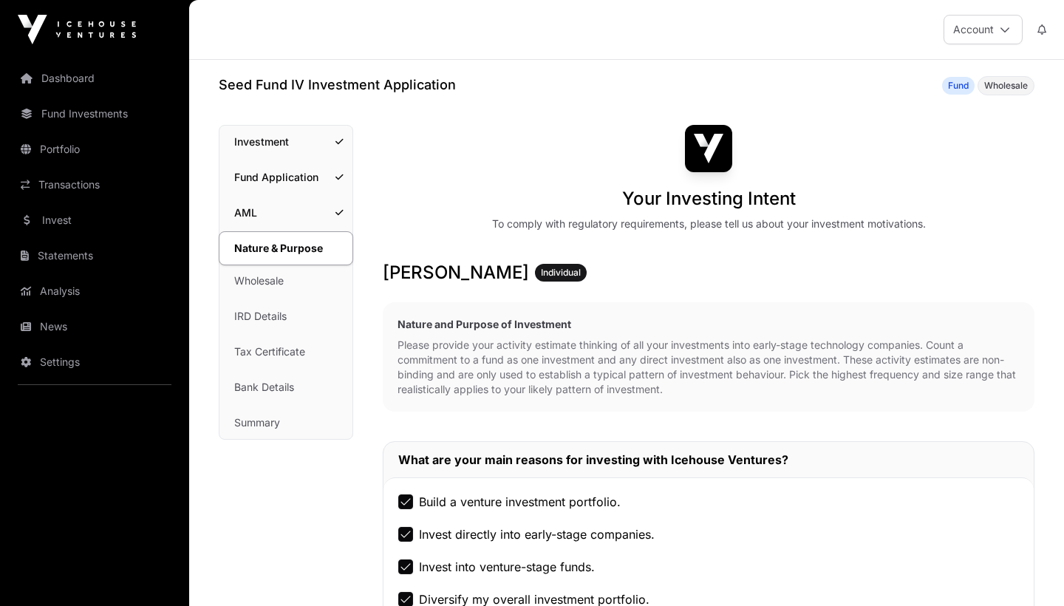
click at [293, 281] on link "Wholesale" at bounding box center [285, 280] width 133 height 32
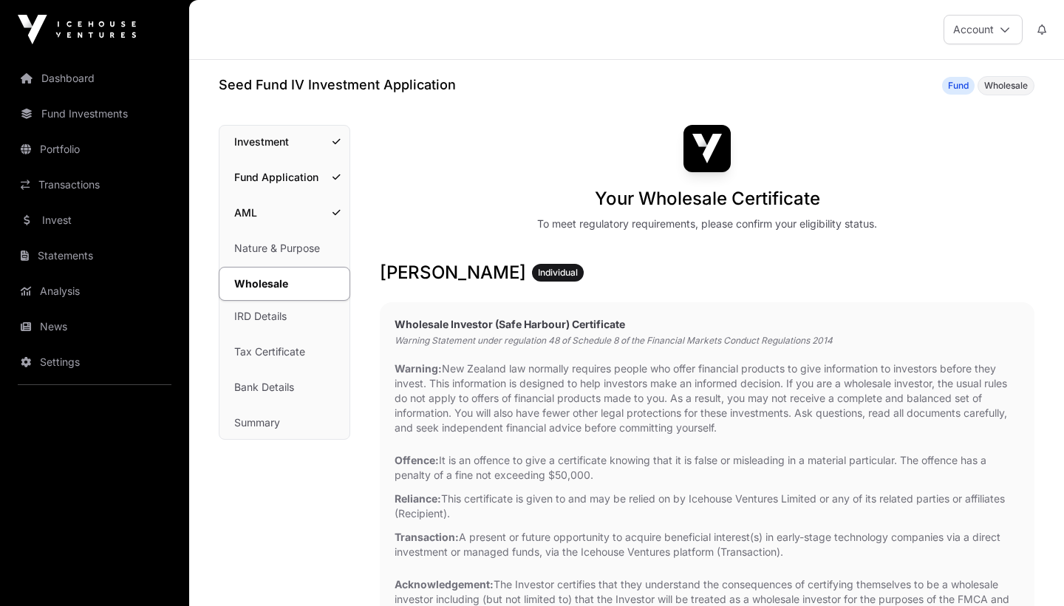
click at [279, 318] on link "IRD Details" at bounding box center [284, 316] width 130 height 32
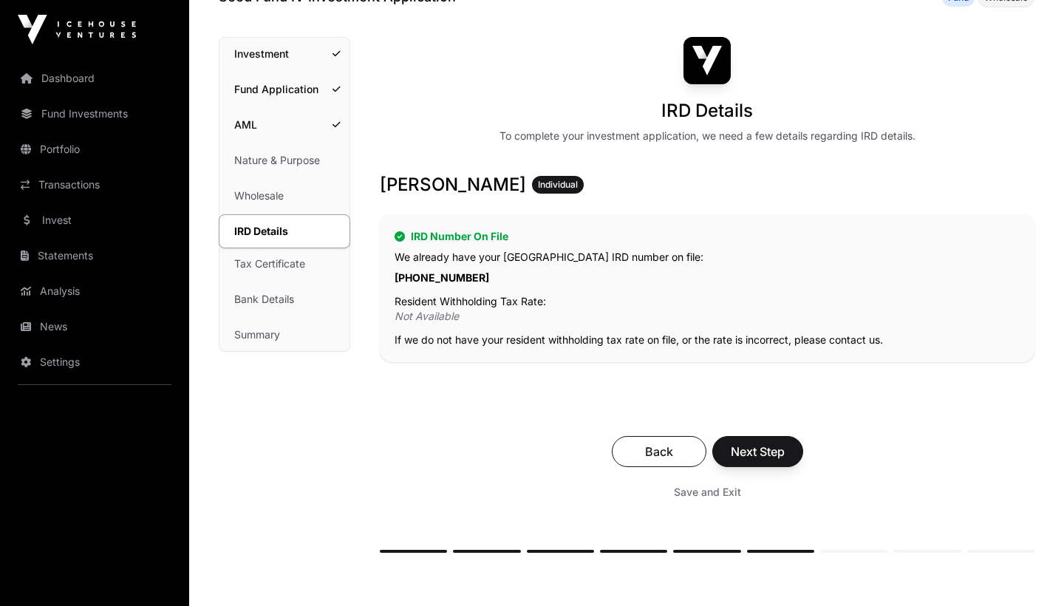
scroll to position [92, 0]
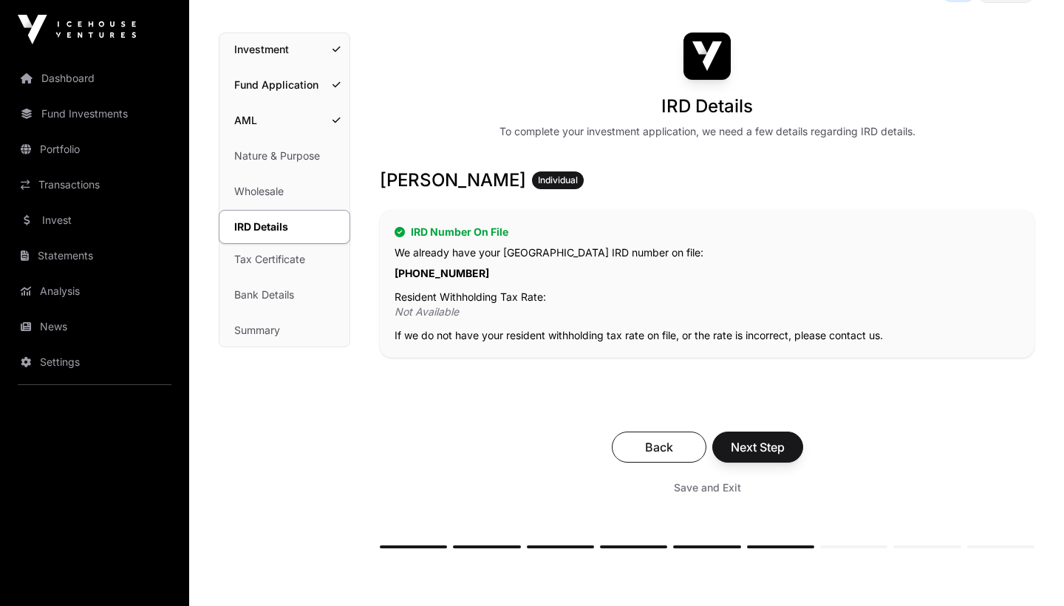
click at [284, 262] on link "Tax Certificate" at bounding box center [284, 259] width 130 height 32
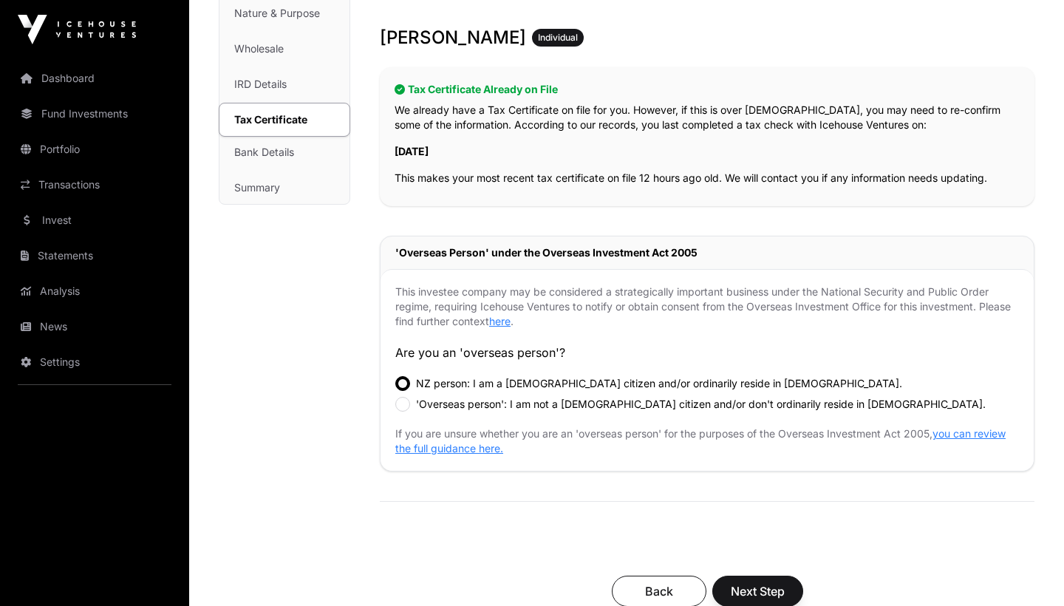
scroll to position [250, 0]
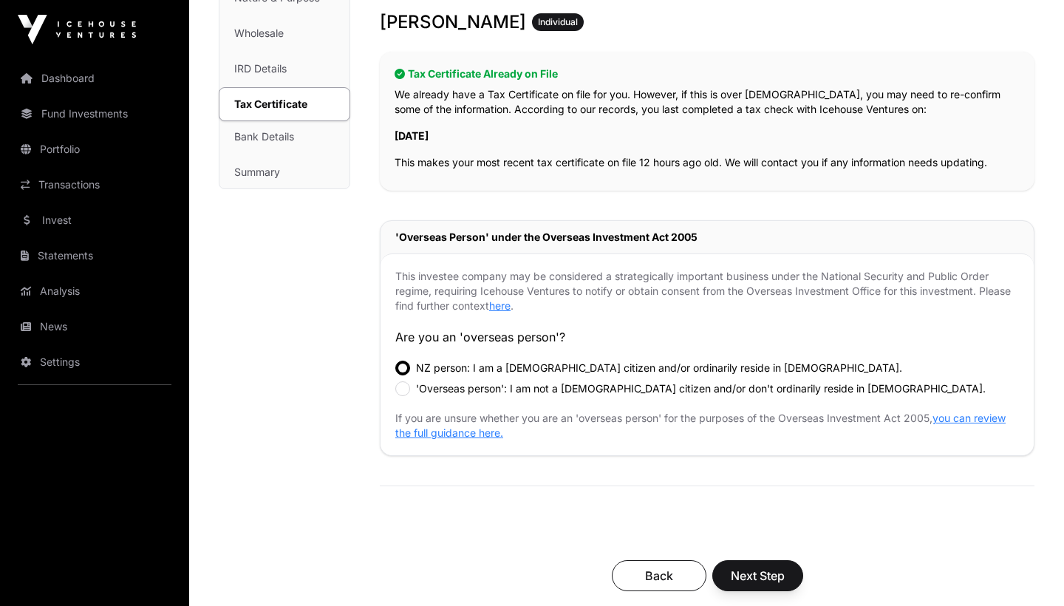
click at [297, 135] on link "Bank Details" at bounding box center [284, 136] width 130 height 32
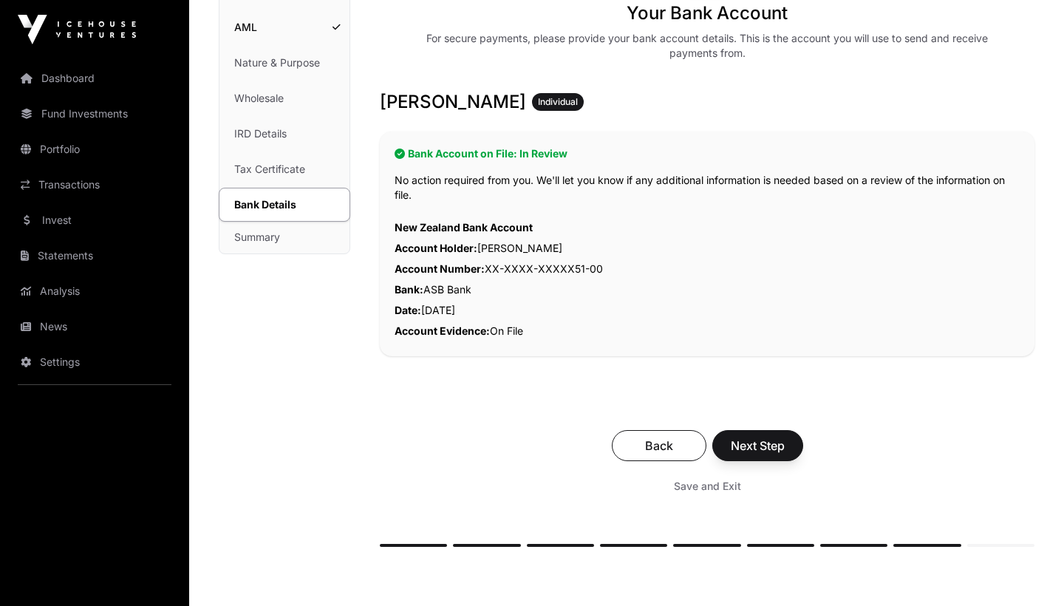
scroll to position [186, 0]
click at [287, 236] on link "Summary" at bounding box center [284, 236] width 130 height 32
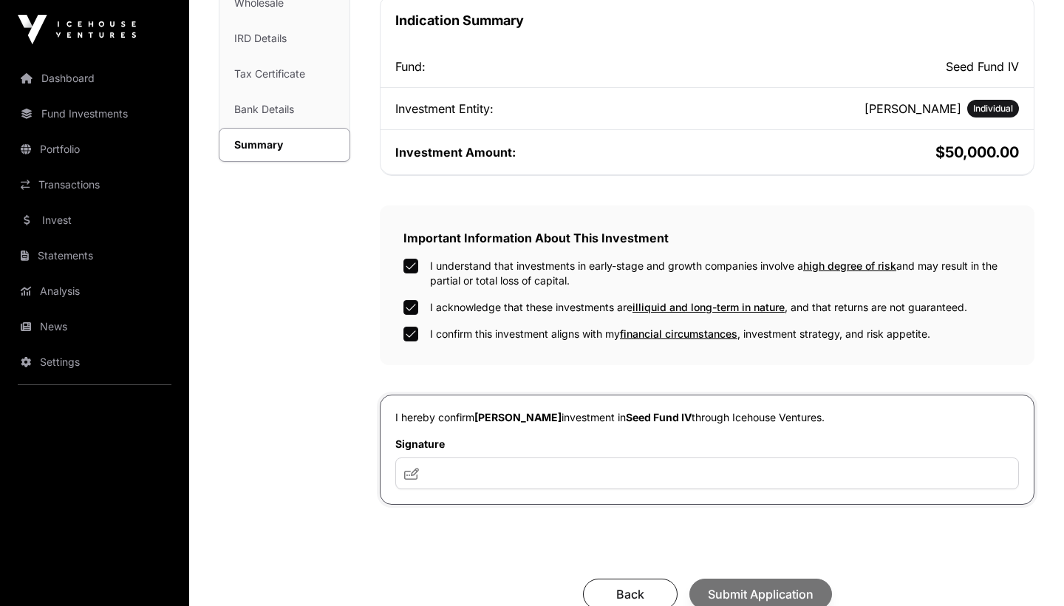
scroll to position [283, 0]
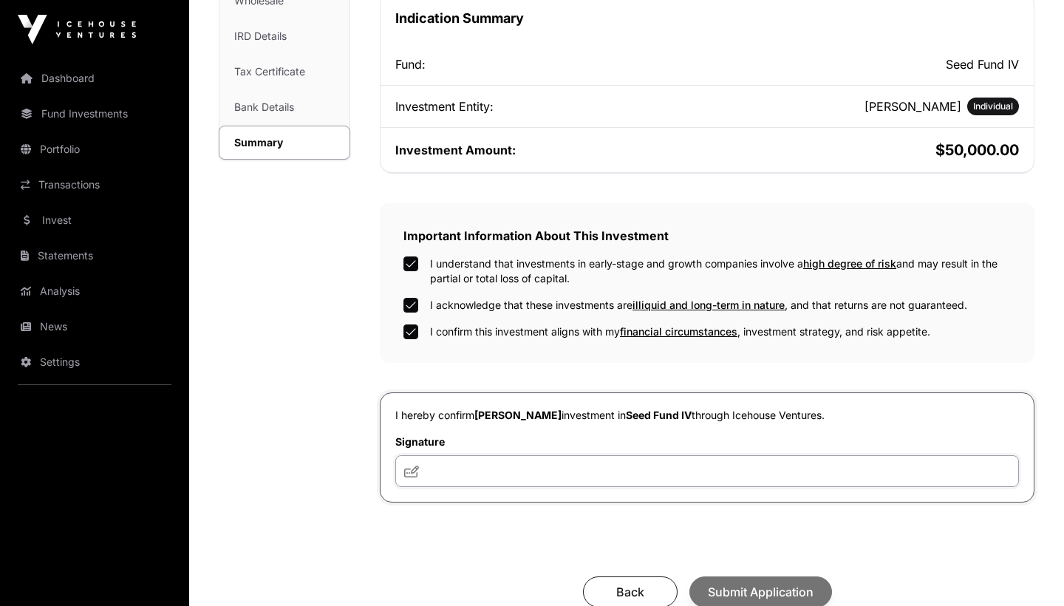
click at [439, 470] on input "text" at bounding box center [706, 471] width 623 height 32
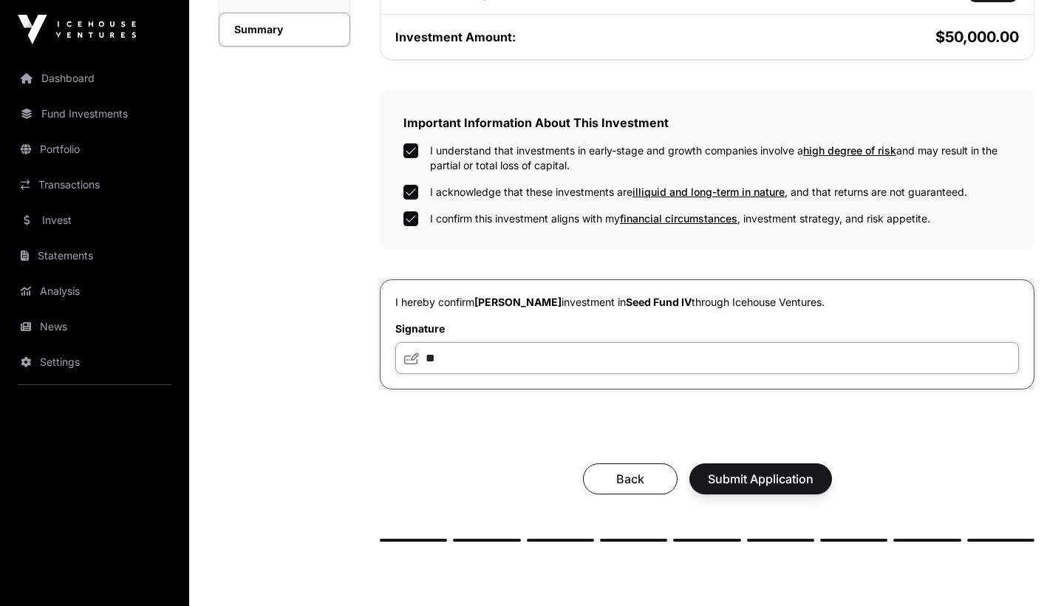
scroll to position [399, 0]
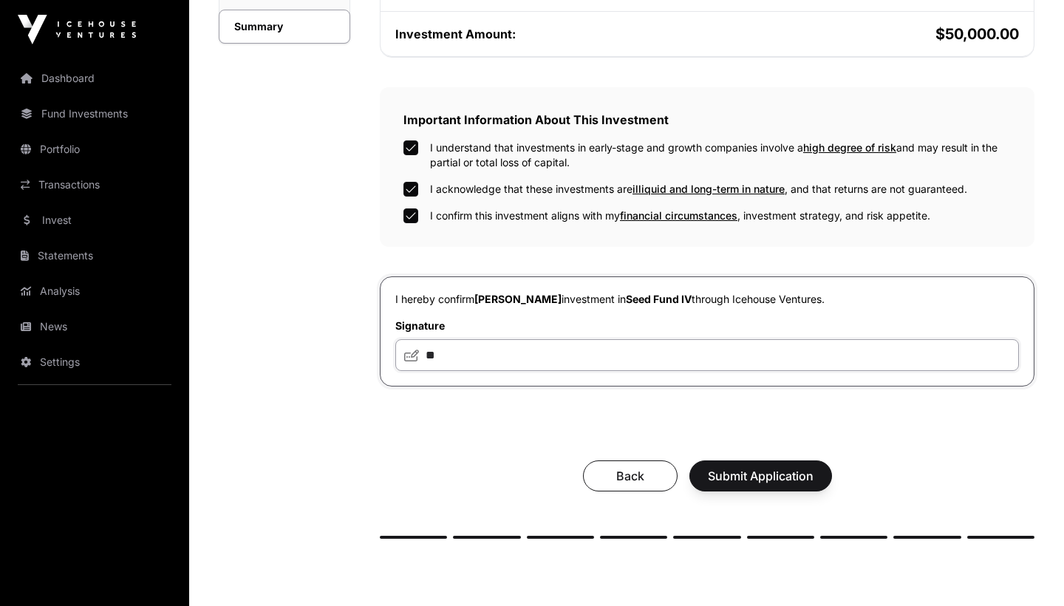
type input "**"
click at [725, 490] on button "Submit Application" at bounding box center [760, 475] width 143 height 31
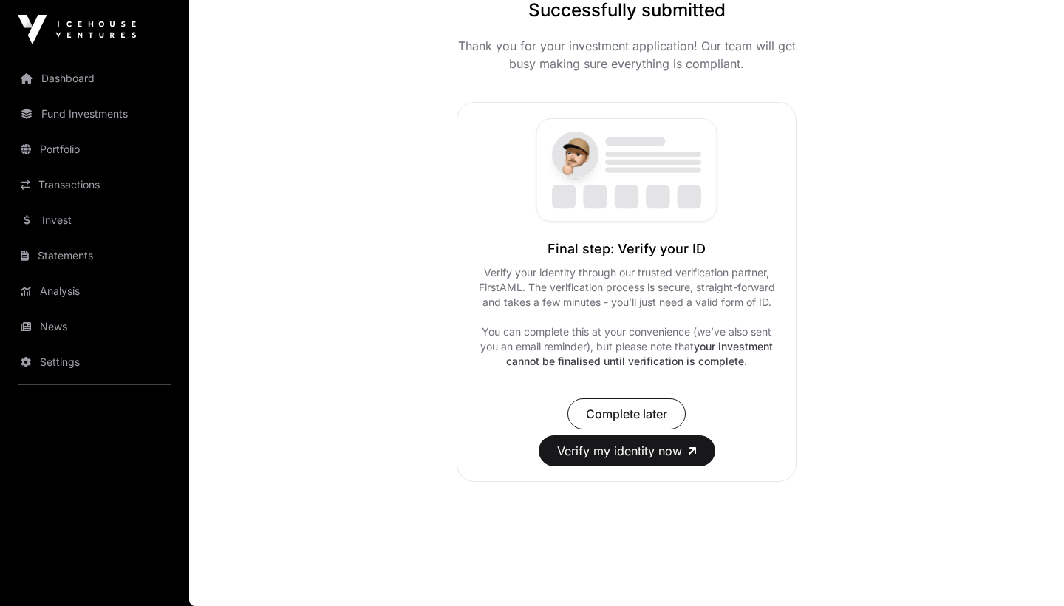
scroll to position [156, 0]
click at [634, 418] on span "Complete later" at bounding box center [626, 414] width 81 height 18
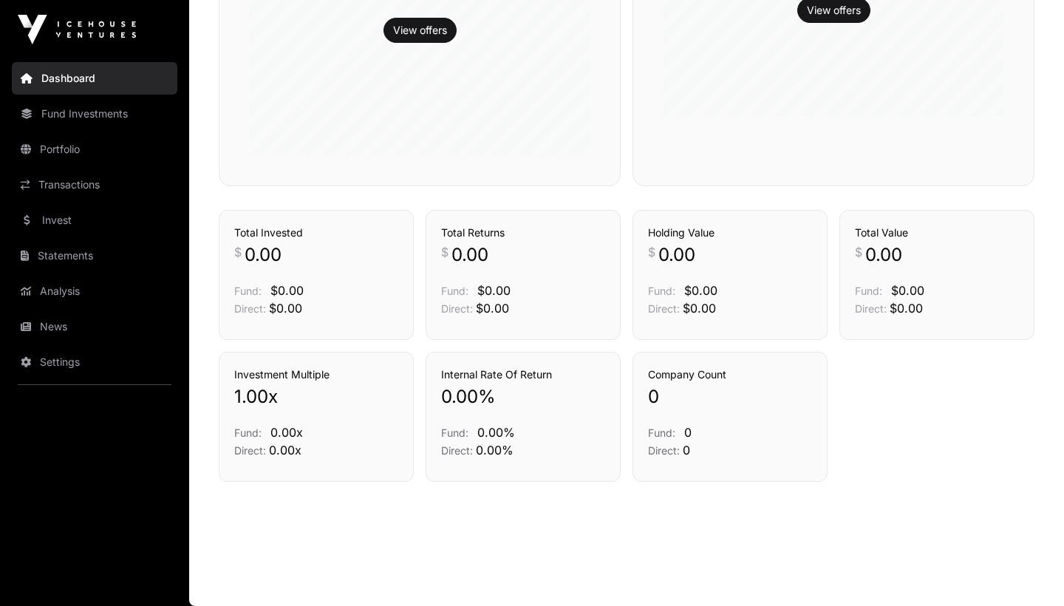
scroll to position [516, 0]
